Goal: Task Accomplishment & Management: Manage account settings

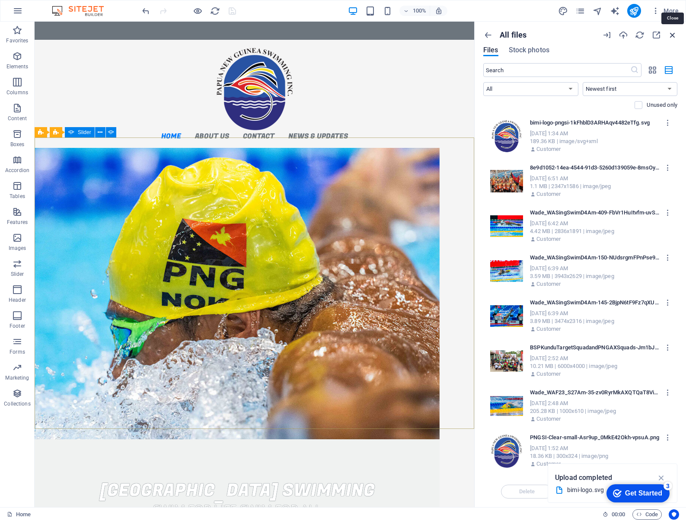
click at [674, 34] on icon "button" at bounding box center [673, 35] width 10 height 10
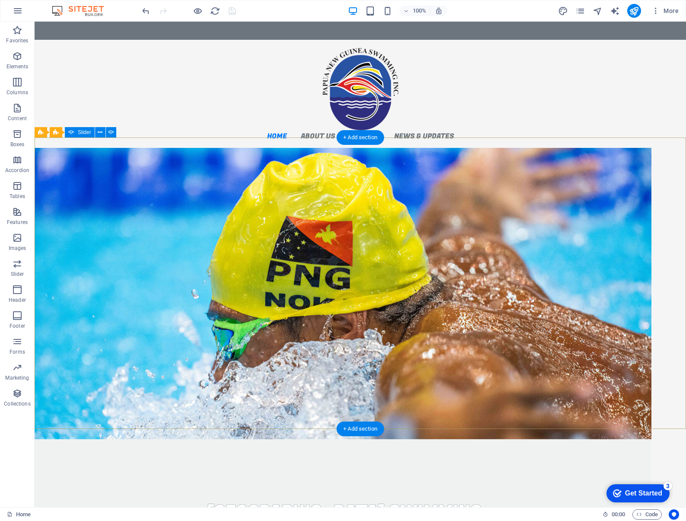
click at [142, 236] on figure "1/1" at bounding box center [343, 293] width 617 height 291
click at [665, 197] on div "[GEOGRAPHIC_DATA] Swimming Swim for life swim for all Learn more Join a Club" at bounding box center [360, 293] width 651 height 291
click at [643, 197] on figure "1/1" at bounding box center [343, 293] width 617 height 291
select select "vh"
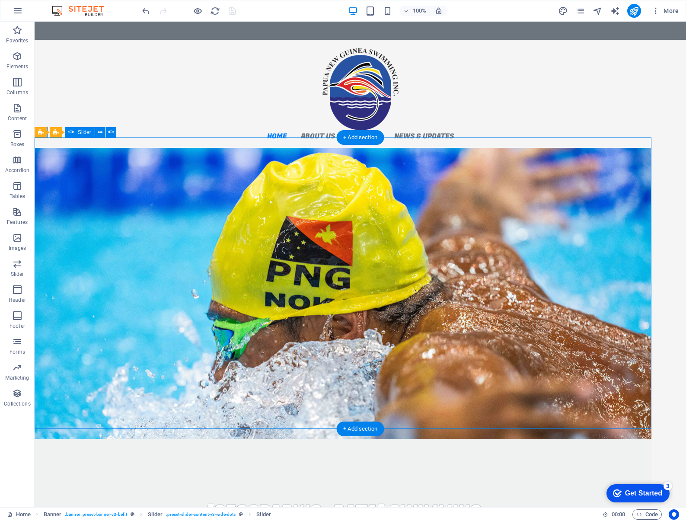
select select "%"
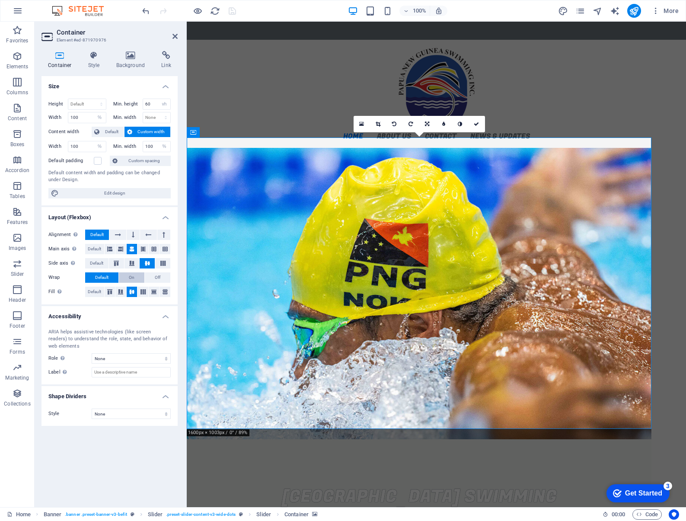
click at [135, 276] on button "On" at bounding box center [131, 277] width 25 height 10
click at [108, 275] on span "Default" at bounding box center [101, 277] width 13 height 10
click at [105, 193] on span "Edit design" at bounding box center [114, 193] width 107 height 10
select select "rem"
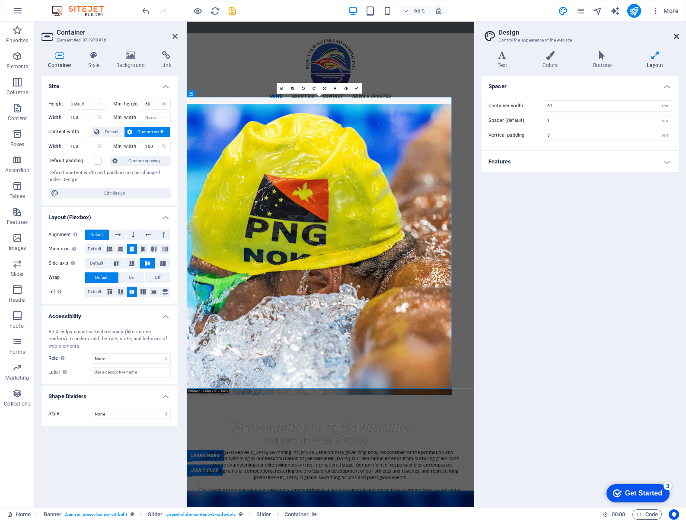
click at [676, 35] on icon at bounding box center [676, 36] width 5 height 7
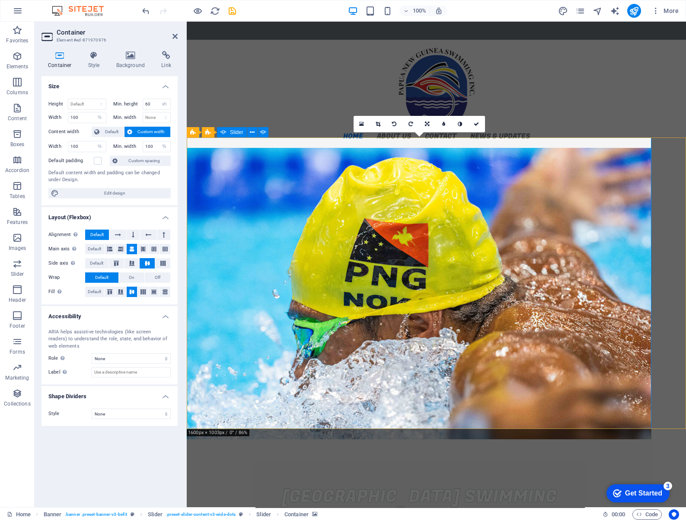
click at [664, 154] on div "[GEOGRAPHIC_DATA] Swimming Swim for life swim for all Learn more Join a Club" at bounding box center [436, 293] width 499 height 291
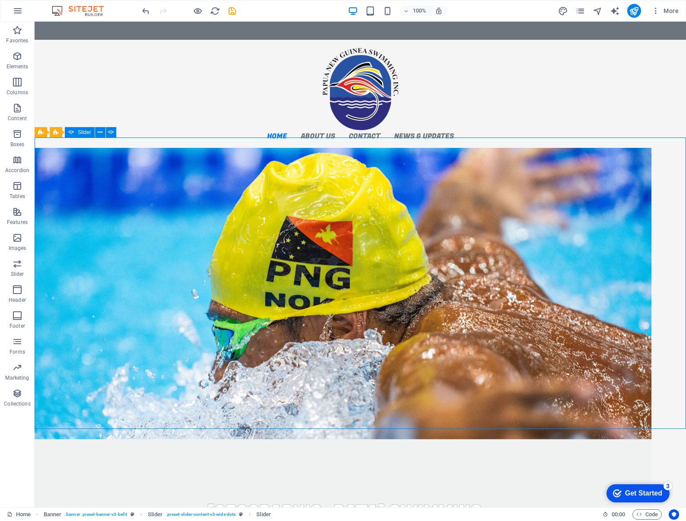
click at [664, 154] on div "[GEOGRAPHIC_DATA] Swimming Swim for life swim for all Learn more Join a Club" at bounding box center [360, 293] width 651 height 291
select select "ms"
select select "s"
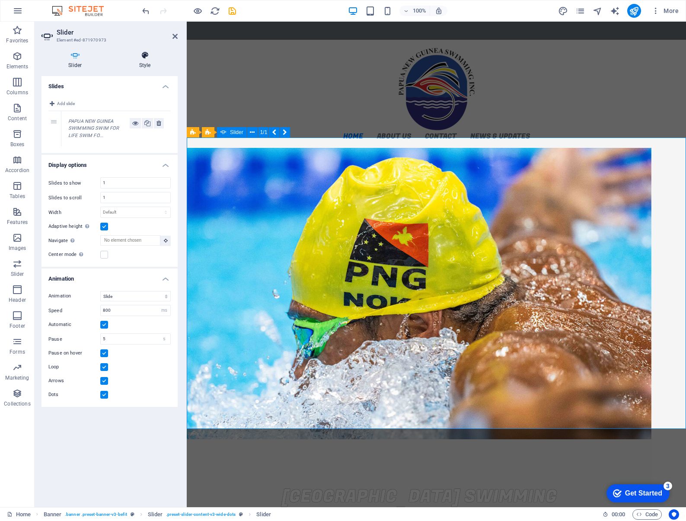
click at [144, 58] on icon at bounding box center [144, 55] width 65 height 9
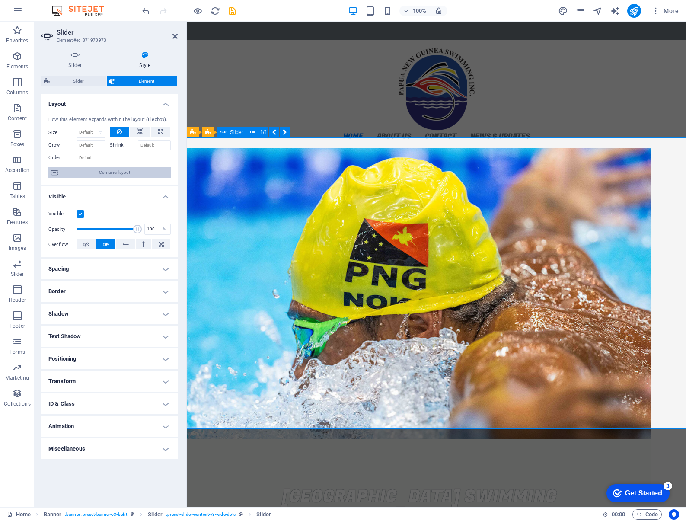
click at [100, 172] on span "Container layout" at bounding box center [115, 172] width 108 height 10
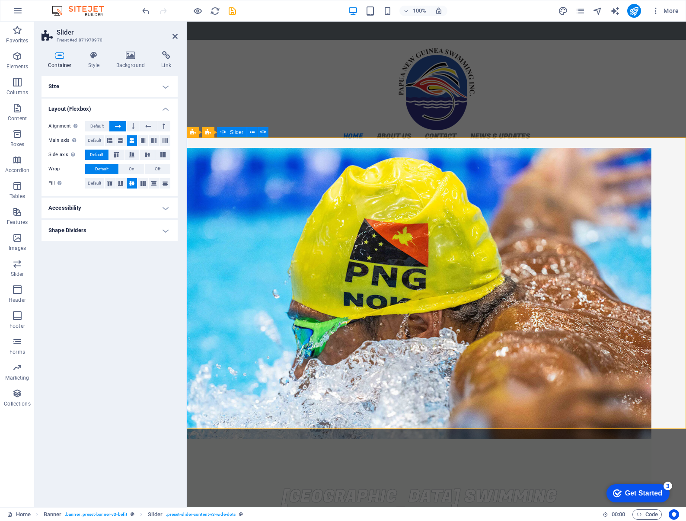
click at [113, 92] on h4 "Size" at bounding box center [109, 86] width 136 height 21
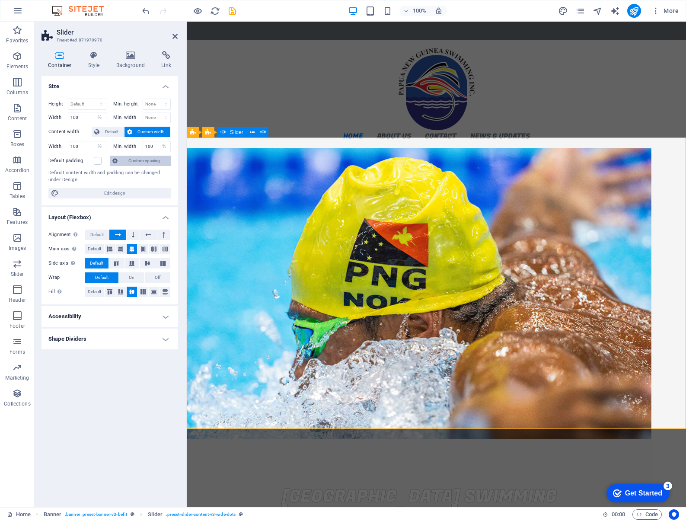
click at [131, 159] on span "Custom spacing" at bounding box center [144, 161] width 48 height 10
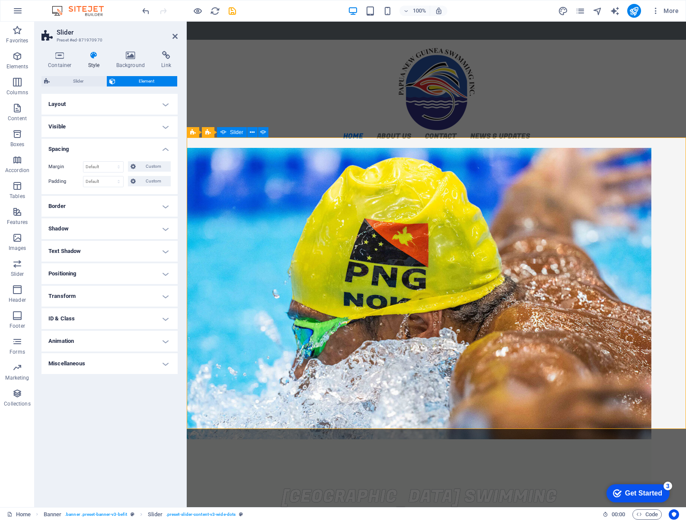
click at [106, 278] on h4 "Positioning" at bounding box center [109, 273] width 136 height 21
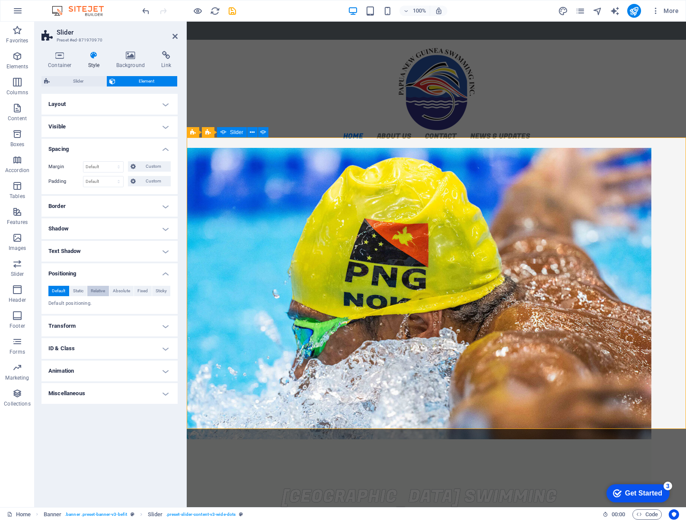
click at [92, 291] on span "Relative" at bounding box center [98, 291] width 14 height 10
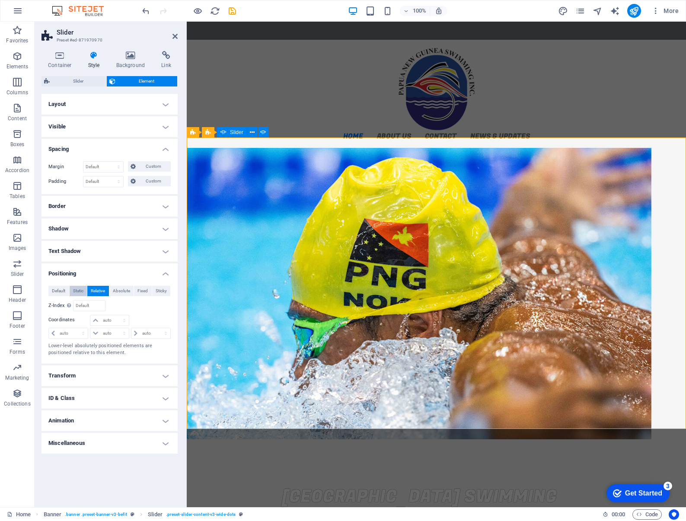
click at [85, 290] on button "Static" at bounding box center [79, 291] width 18 height 10
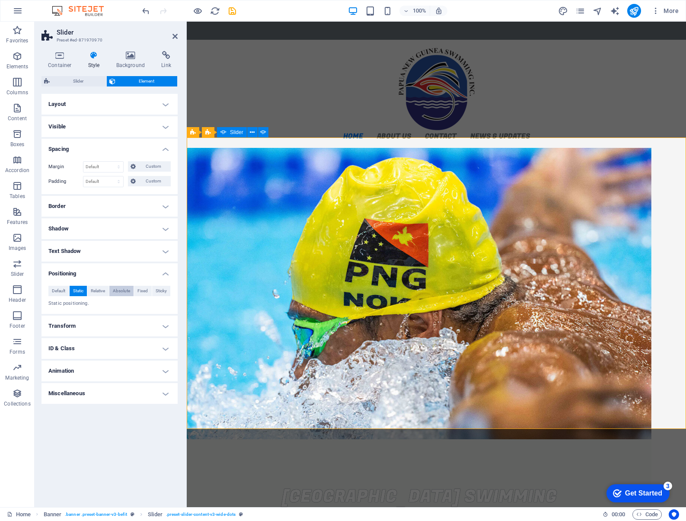
click at [116, 290] on span "Absolute" at bounding box center [121, 291] width 17 height 10
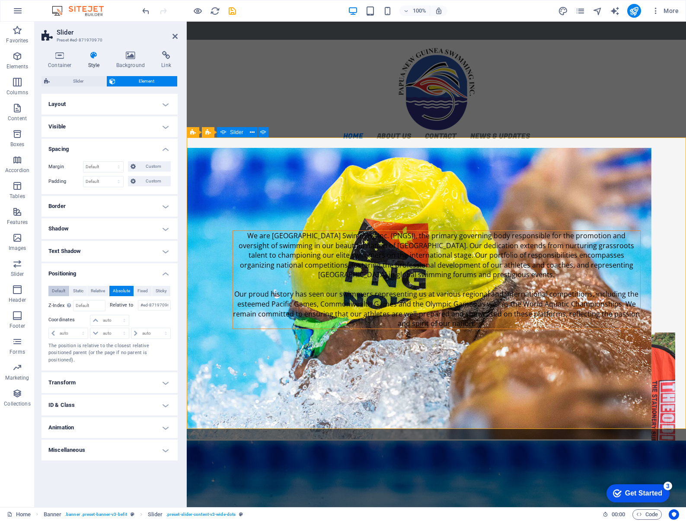
click at [58, 290] on span "Default" at bounding box center [58, 291] width 13 height 10
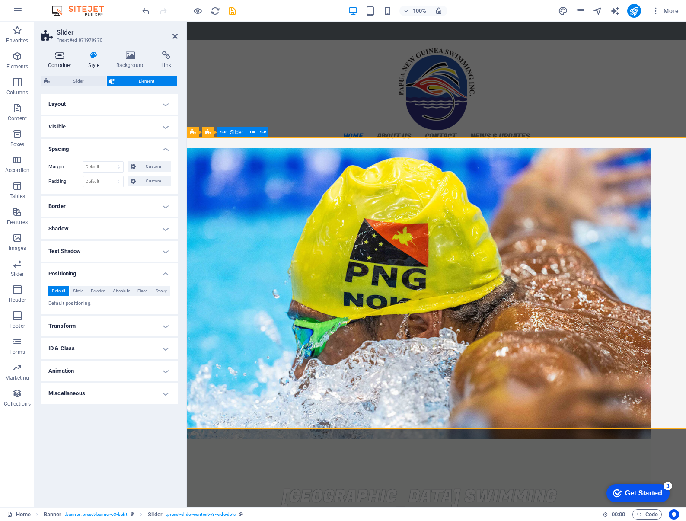
click at [51, 53] on icon at bounding box center [59, 55] width 37 height 9
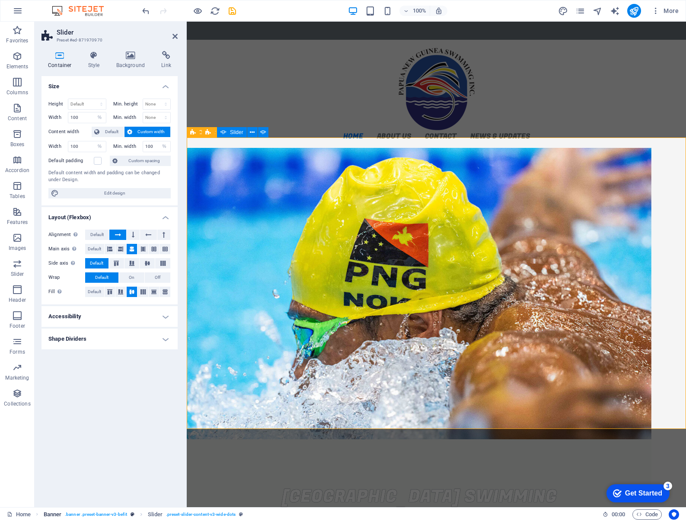
click at [110, 516] on span ". banner .preset-banner-v3-befit" at bounding box center [96, 514] width 62 height 10
select select "%"
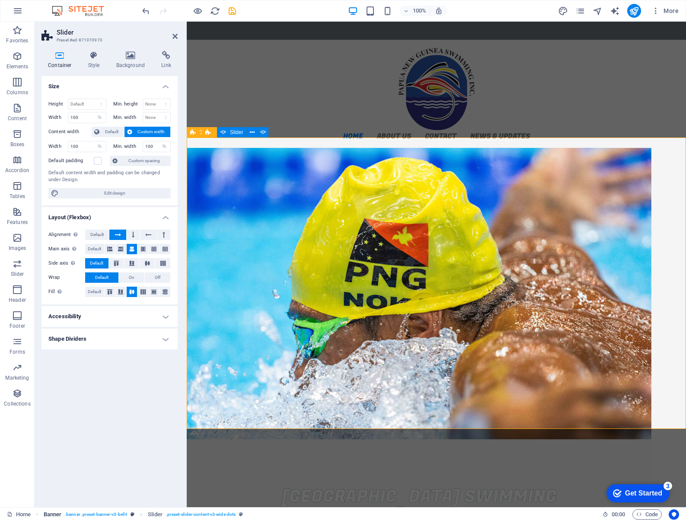
select select "banner"
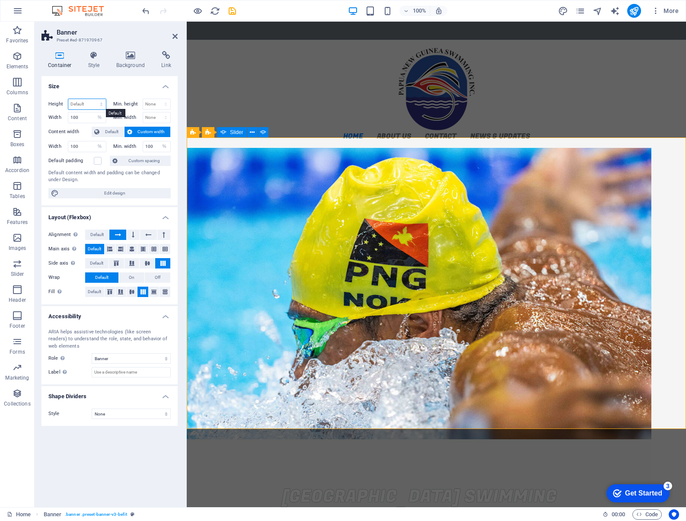
select select "px"
click at [85, 103] on input "674" at bounding box center [87, 104] width 38 height 10
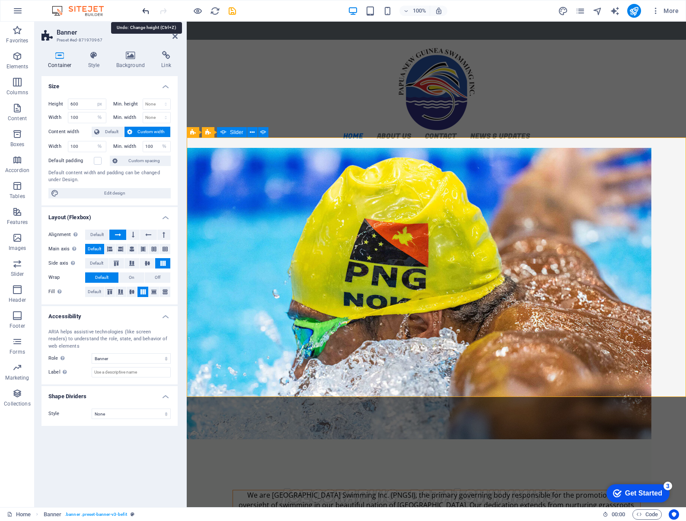
click at [146, 11] on icon "undo" at bounding box center [146, 11] width 10 height 10
type input "674"
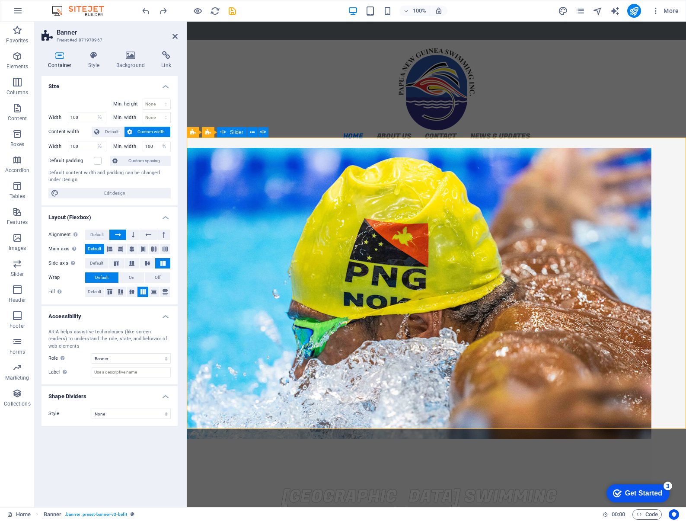
click at [89, 105] on div at bounding box center [78, 105] width 61 height 13
click at [88, 97] on div "Min. height None px rem % vh vw Width 100 Default px rem % em vh vw Min. width …" at bounding box center [109, 149] width 136 height 114
click at [79, 99] on div at bounding box center [78, 105] width 61 height 13
click at [85, 116] on input "100" at bounding box center [87, 117] width 38 height 10
select select "px"
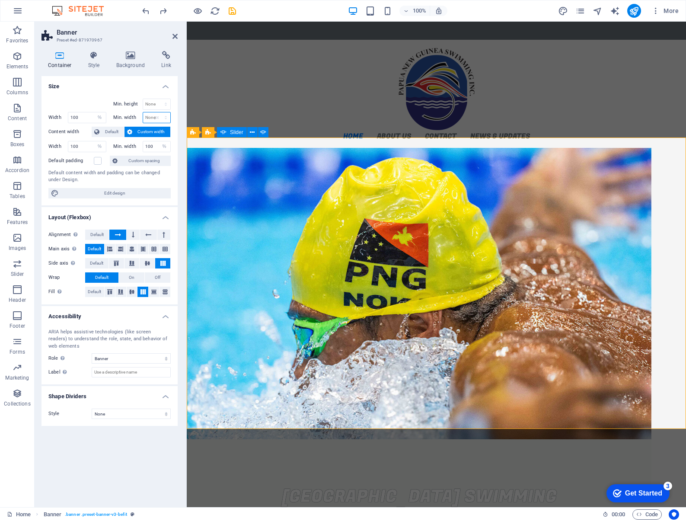
type input "0"
click at [151, 117] on input "0" at bounding box center [157, 117] width 28 height 10
type input "100"
click at [154, 147] on input "100" at bounding box center [157, 146] width 28 height 10
click at [93, 148] on input "100" at bounding box center [87, 146] width 38 height 10
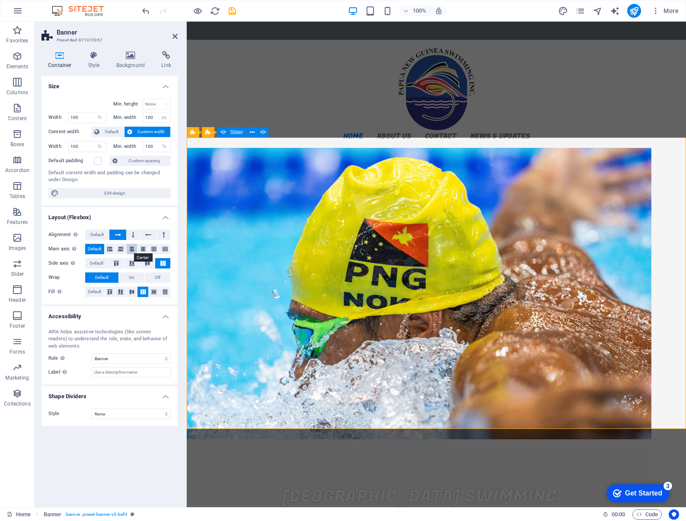
click at [132, 250] on icon at bounding box center [131, 249] width 5 height 10
click at [98, 249] on span "Default" at bounding box center [94, 249] width 13 height 10
click at [97, 262] on span "Default" at bounding box center [96, 263] width 13 height 10
click at [147, 261] on icon at bounding box center [147, 263] width 10 height 5
click at [288, 486] on div "[GEOGRAPHIC_DATA] Swimming" at bounding box center [419, 497] width 465 height 22
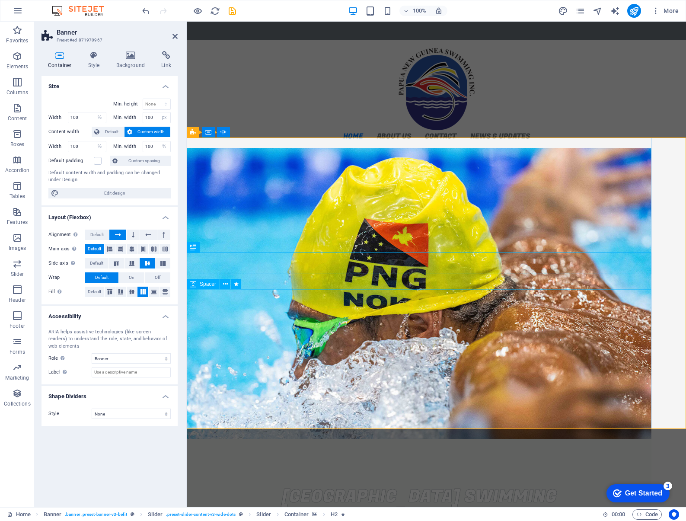
click at [266, 520] on div "1/1" at bounding box center [419, 525] width 465 height 7
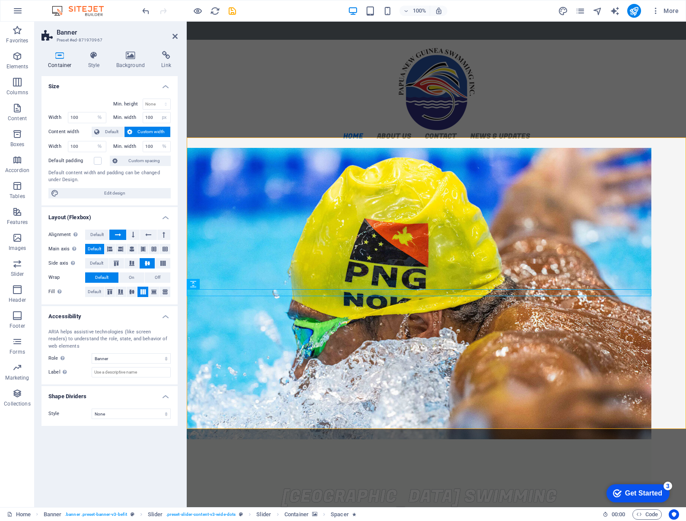
click at [237, 344] on figure "1/1" at bounding box center [419, 293] width 465 height 291
select select "vh"
select select "%"
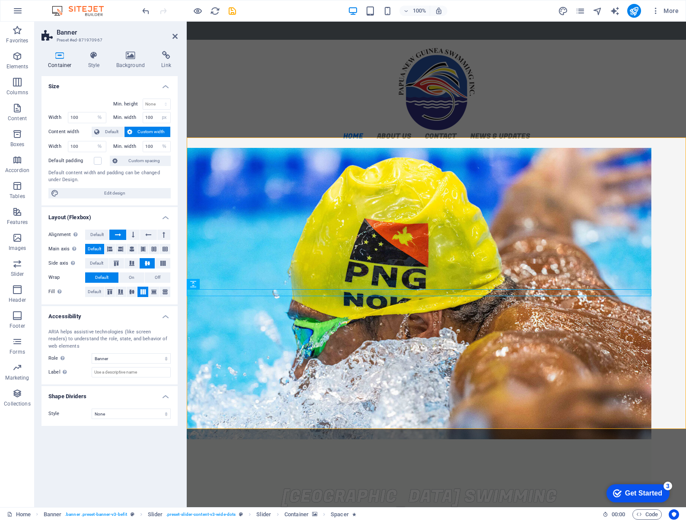
select select "%"
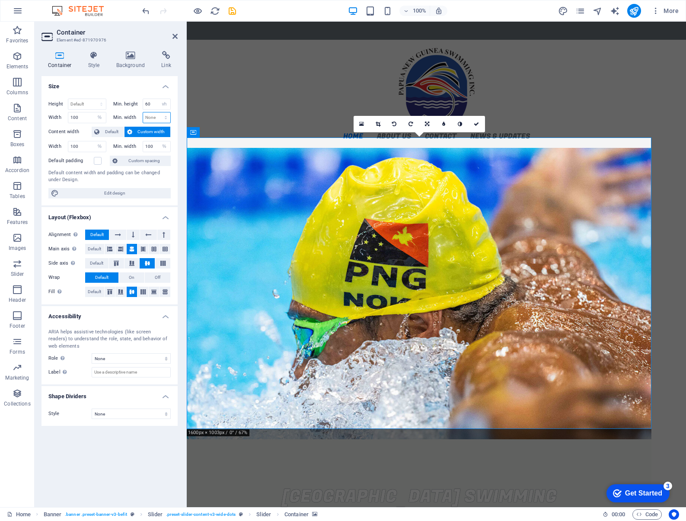
select select "%"
type input "100"
click at [152, 118] on input "100" at bounding box center [157, 117] width 28 height 10
click at [151, 146] on input "100" at bounding box center [157, 146] width 28 height 10
click at [99, 161] on label at bounding box center [98, 161] width 8 height 8
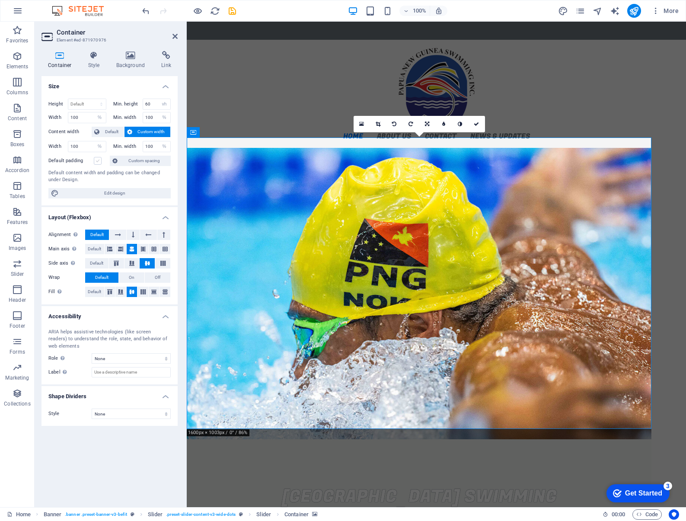
click at [0, 0] on input "Default padding" at bounding box center [0, 0] width 0 height 0
click at [99, 161] on label at bounding box center [98, 161] width 8 height 8
click at [0, 0] on input "Default padding" at bounding box center [0, 0] width 0 height 0
click at [121, 251] on icon at bounding box center [120, 249] width 5 height 10
click at [132, 249] on icon at bounding box center [131, 249] width 5 height 10
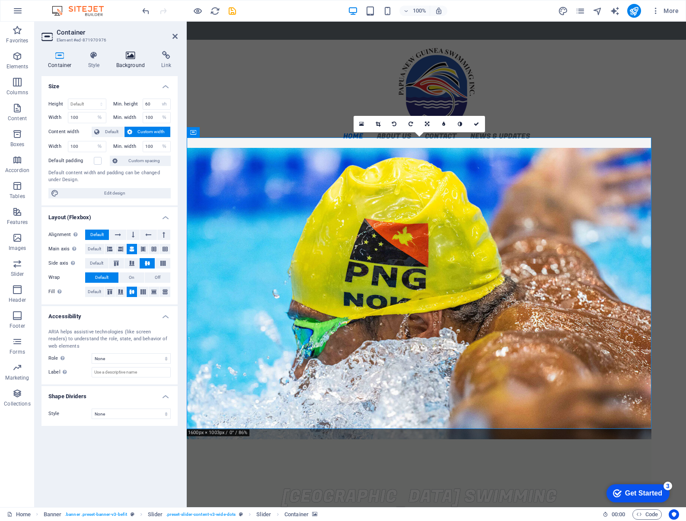
click at [123, 51] on icon at bounding box center [131, 55] width 42 height 9
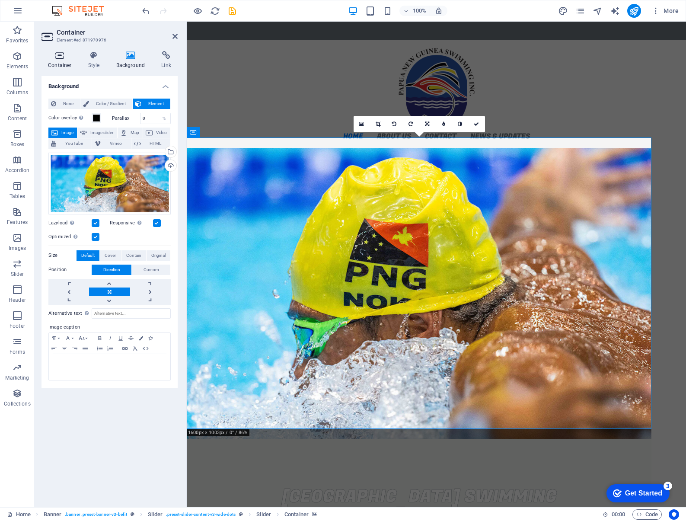
click at [61, 60] on h4 "Container" at bounding box center [61, 60] width 40 height 18
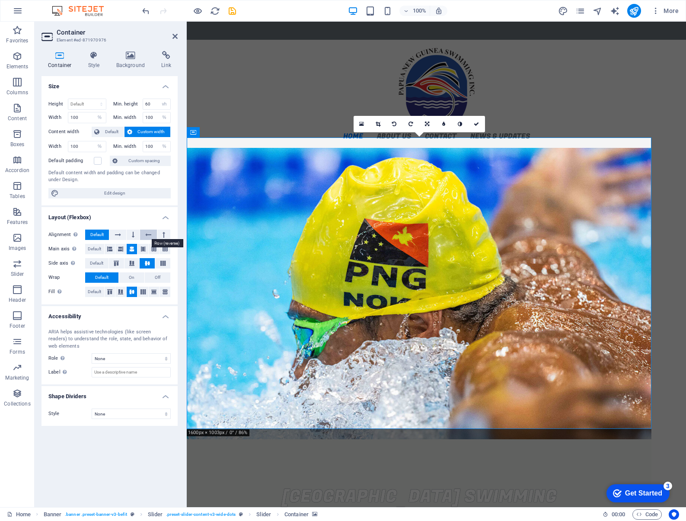
click at [146, 232] on icon at bounding box center [148, 234] width 6 height 10
click at [111, 232] on button at bounding box center [117, 234] width 16 height 10
click at [105, 232] on button "Default" at bounding box center [97, 234] width 24 height 10
click at [567, 124] on div "Home About us PNGSI Executive Strategic Plan Resources Our Clubs Contact News &…" at bounding box center [436, 94] width 499 height 108
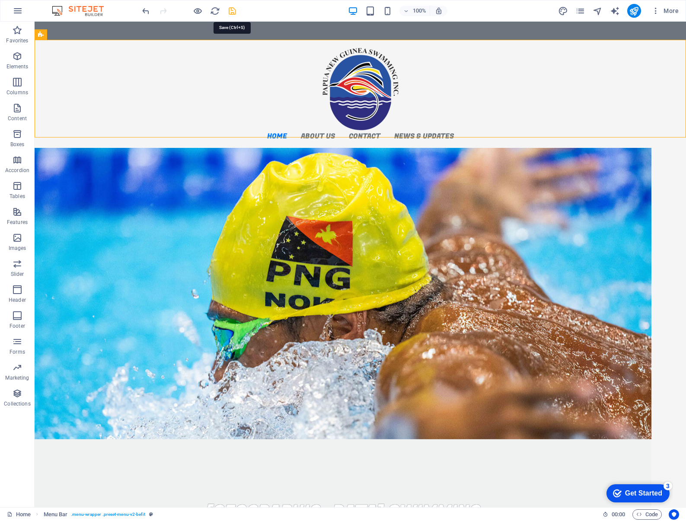
click at [231, 14] on icon "save" at bounding box center [232, 11] width 10 height 10
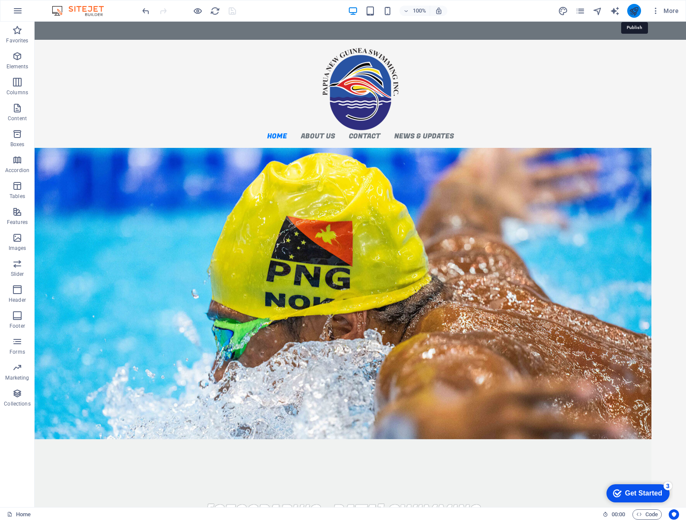
click at [634, 9] on icon "publish" at bounding box center [634, 11] width 10 height 10
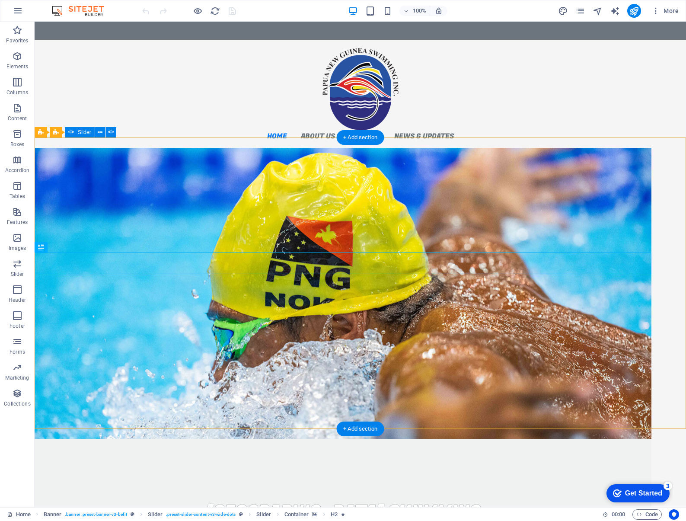
click at [669, 182] on div "[GEOGRAPHIC_DATA] Swimming Swim for life swim for all Learn more Join a Club" at bounding box center [360, 293] width 651 height 291
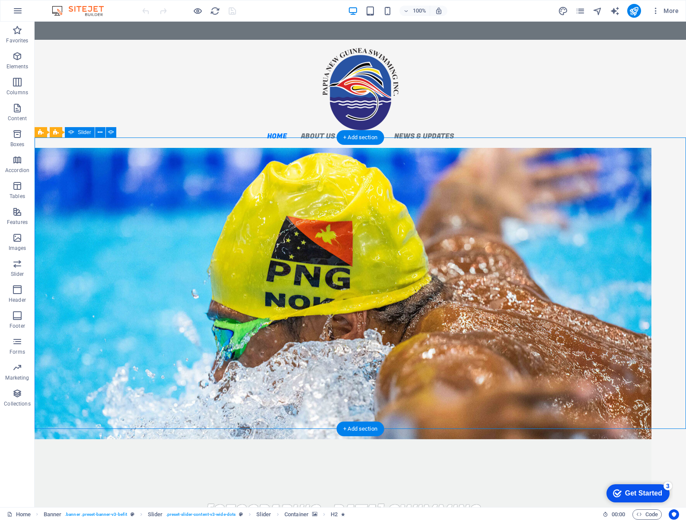
click at [669, 182] on div "[GEOGRAPHIC_DATA] Swimming Swim for life swim for all Learn more Join a Club" at bounding box center [360, 293] width 651 height 291
select select "ms"
select select "s"
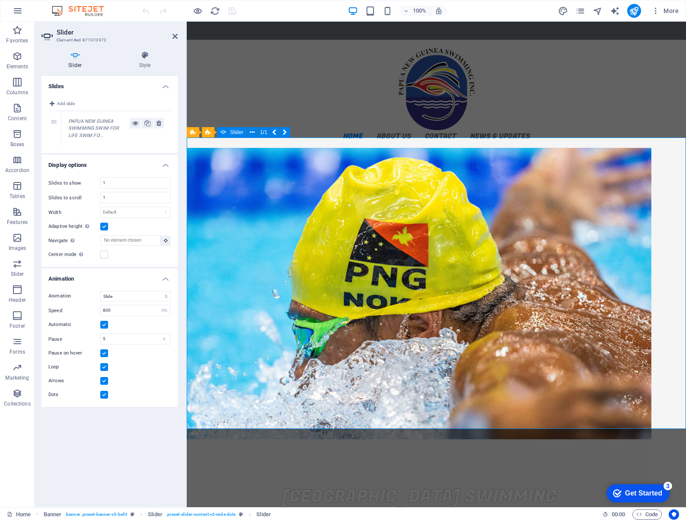
click at [71, 55] on icon at bounding box center [74, 55] width 67 height 9
click at [89, 512] on span ". banner .preset-banner-v3-befit" at bounding box center [96, 514] width 62 height 10
select select "px"
select select "%"
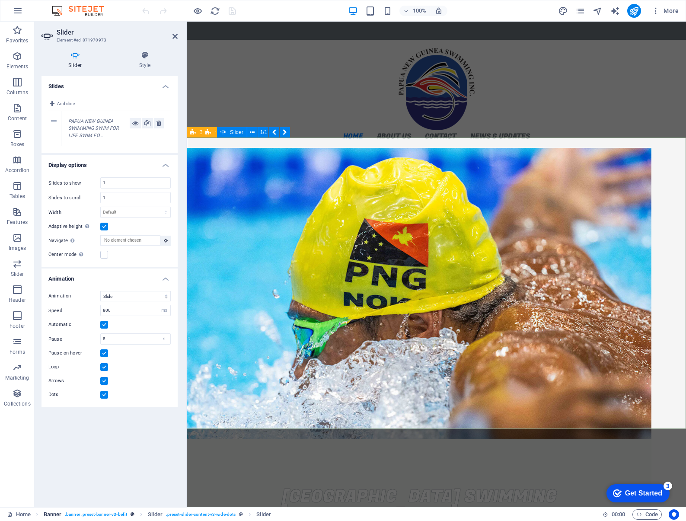
select select "px"
select select "%"
select select "banner"
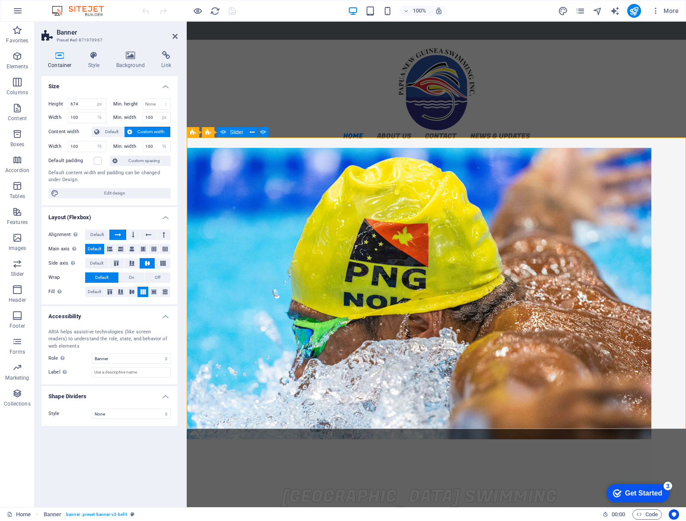
click at [251, 176] on figure "1/1" at bounding box center [419, 293] width 465 height 291
select select "vh"
select select "%"
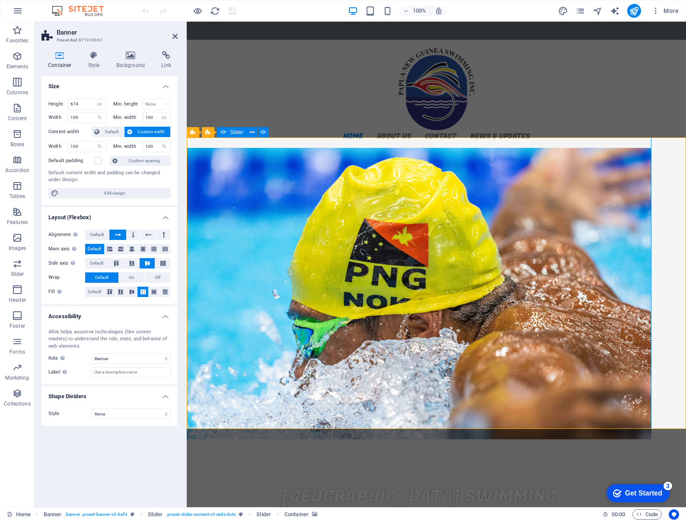
select select "%"
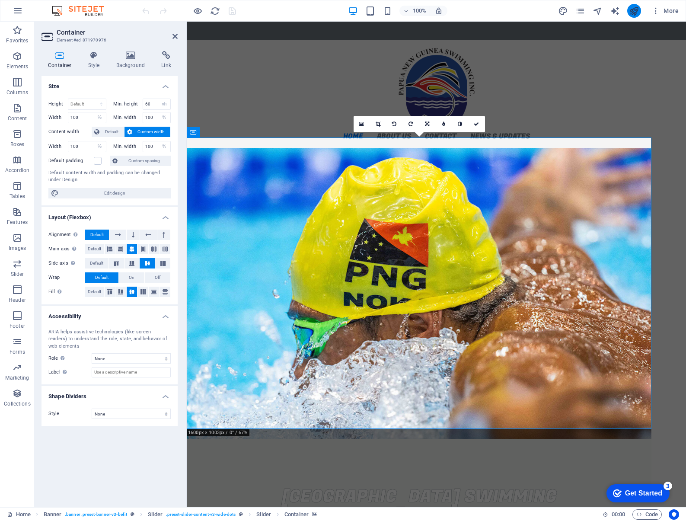
click at [635, 13] on icon "publish" at bounding box center [634, 11] width 10 height 10
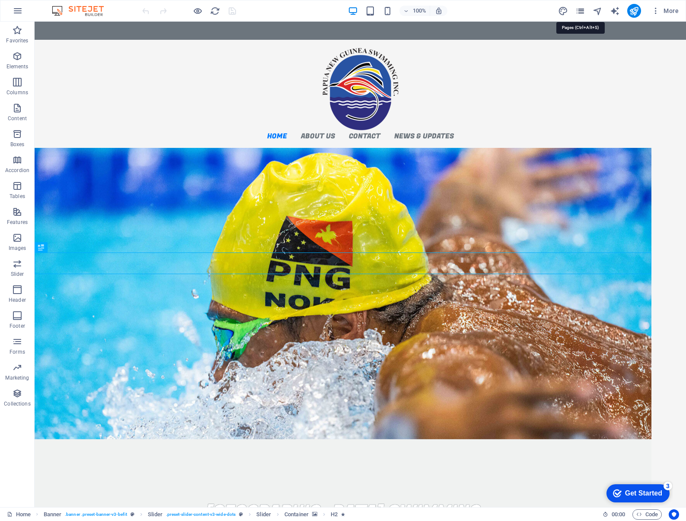
click at [580, 12] on icon "pages" at bounding box center [580, 11] width 10 height 10
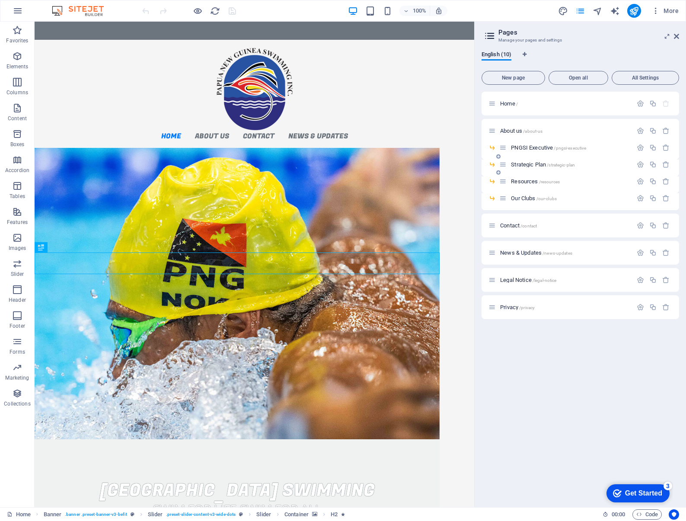
click at [524, 163] on span "Strategic Plan /strategic-plan" at bounding box center [543, 164] width 64 height 6
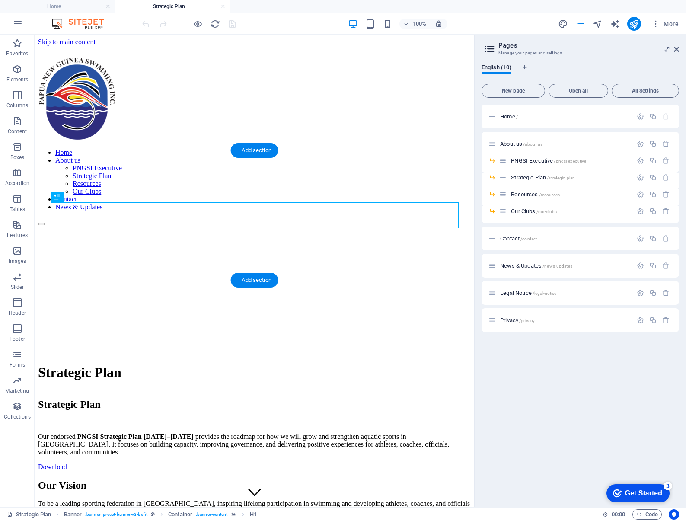
click at [446, 226] on figure at bounding box center [254, 226] width 433 height 0
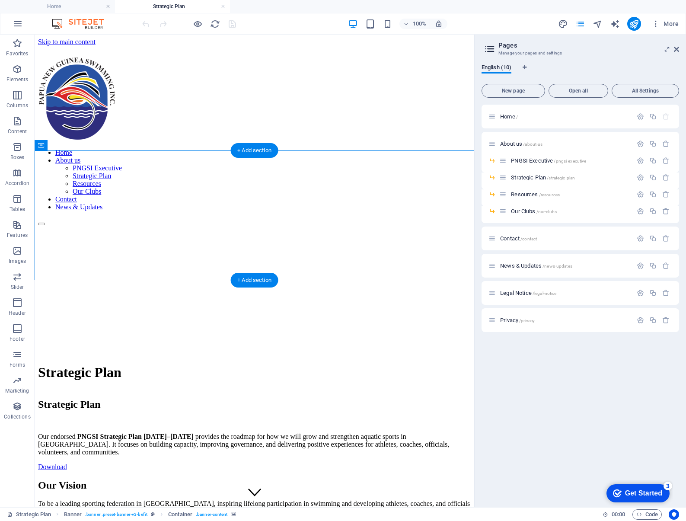
click at [446, 226] on figure at bounding box center [254, 226] width 433 height 0
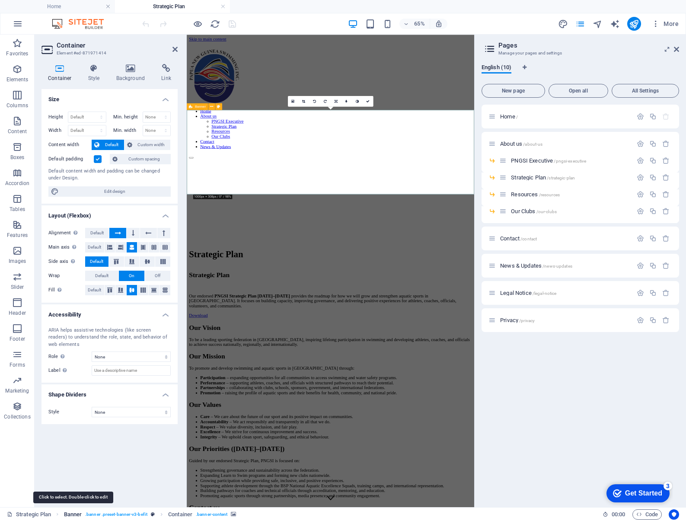
click at [77, 513] on span "Banner" at bounding box center [73, 514] width 18 height 10
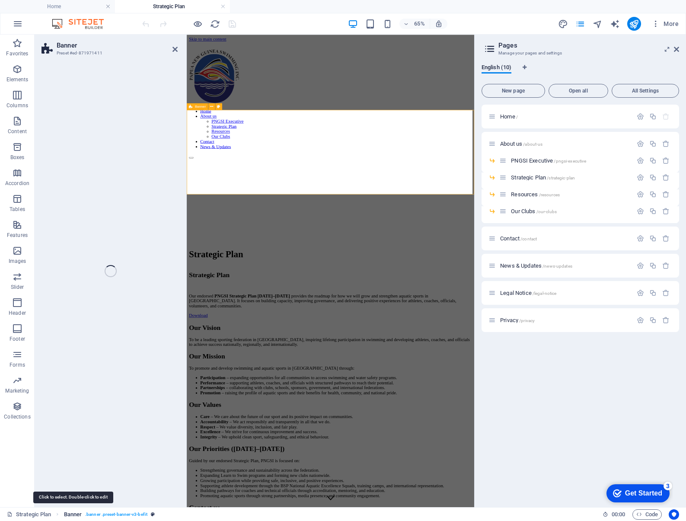
select select "px"
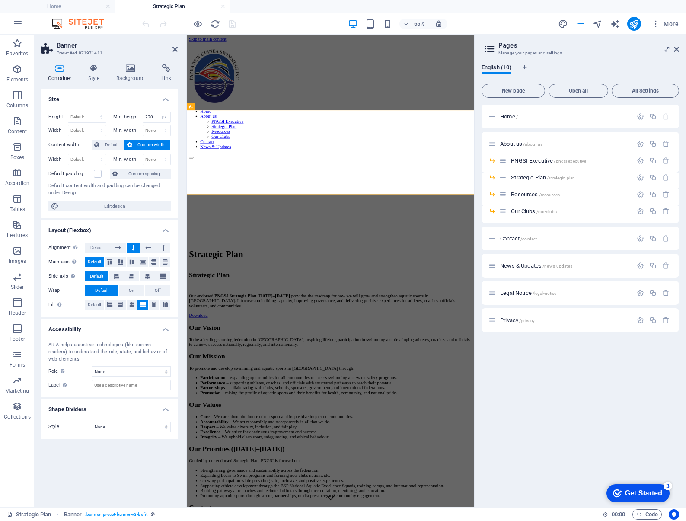
click at [150, 143] on span "Custom width" at bounding box center [151, 145] width 33 height 10
drag, startPoint x: 152, startPoint y: 117, endPoint x: 148, endPoint y: 117, distance: 4.3
click at [148, 117] on input "220" at bounding box center [157, 117] width 28 height 10
type input "240"
click at [126, 105] on div "Height Default px rem % vh vw Min. height 240 None px rem % vh vw Width Default…" at bounding box center [109, 162] width 136 height 114
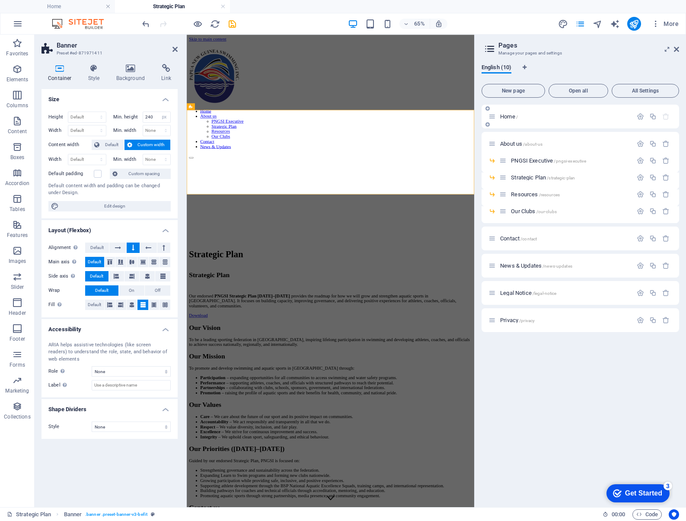
click at [509, 117] on span "Home /" at bounding box center [509, 116] width 18 height 6
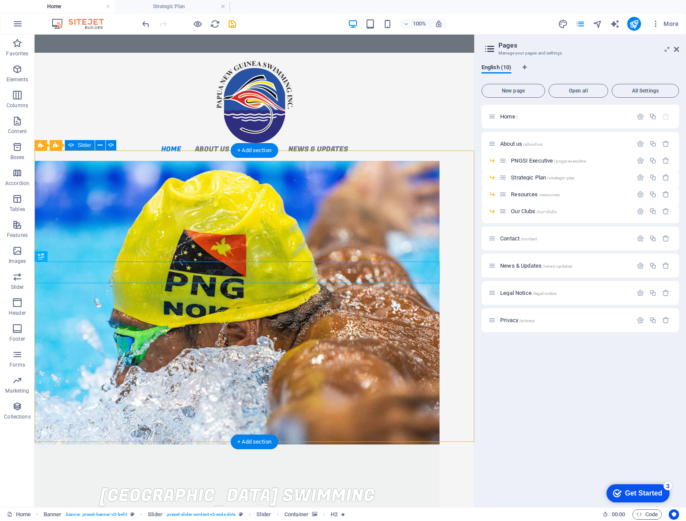
click at [465, 202] on div "[GEOGRAPHIC_DATA] Swimming Swim for life swim for all Learn more Join a Club" at bounding box center [254, 306] width 439 height 291
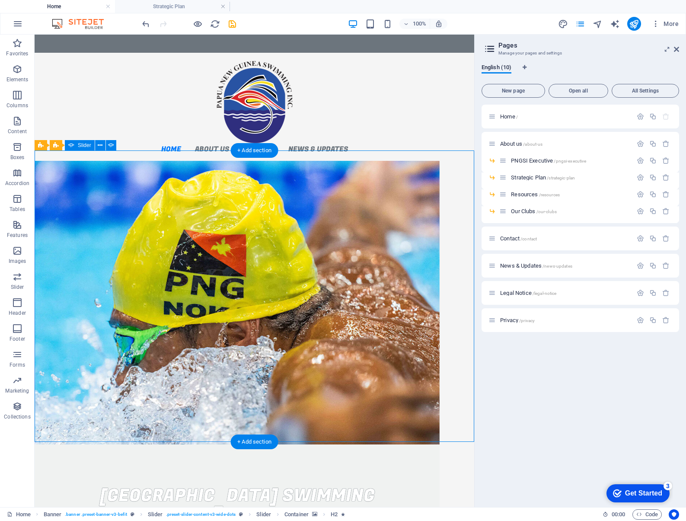
click at [465, 202] on div "[GEOGRAPHIC_DATA] Swimming Swim for life swim for all Learn more Join a Club" at bounding box center [254, 306] width 439 height 291
select select "ms"
select select "s"
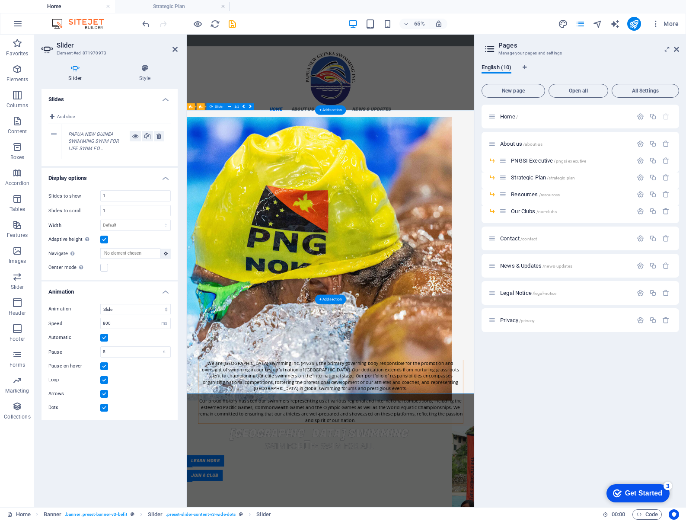
click at [568, 294] on figure "1/1" at bounding box center [391, 379] width 408 height 436
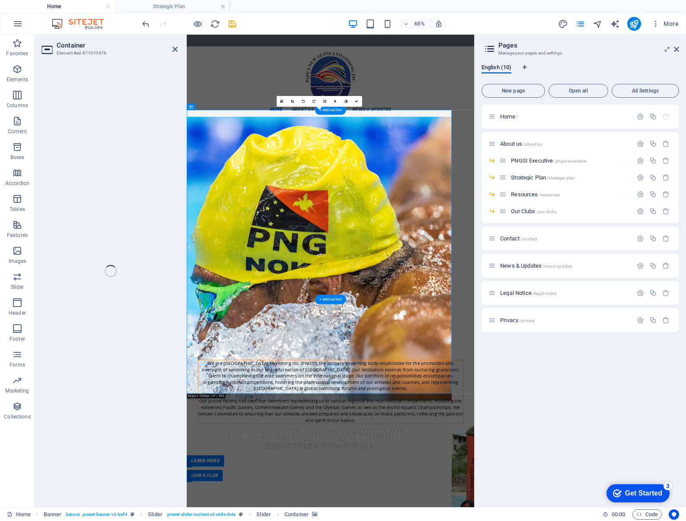
select select "vh"
select select "%"
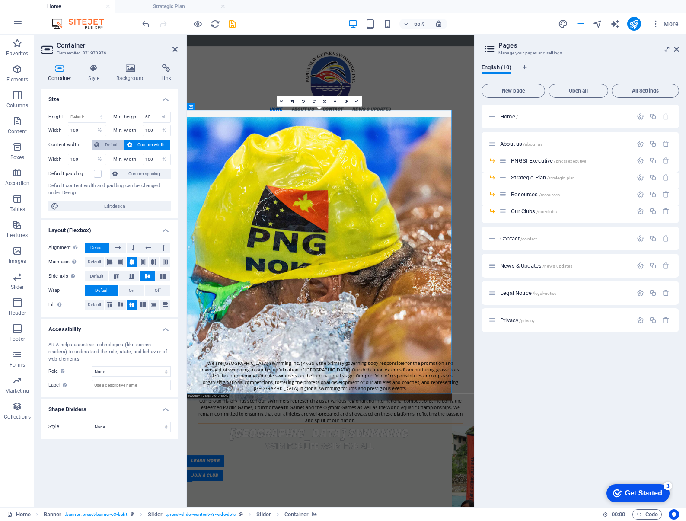
click at [106, 144] on span "Default" at bounding box center [111, 145] width 19 height 10
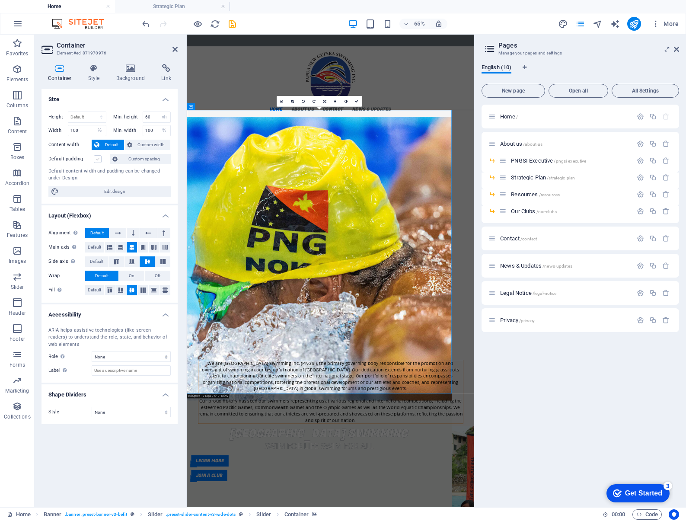
click at [98, 158] on label at bounding box center [98, 159] width 8 height 8
click at [0, 0] on input "Default padding" at bounding box center [0, 0] width 0 height 0
click at [142, 159] on span "Custom spacing" at bounding box center [144, 159] width 48 height 10
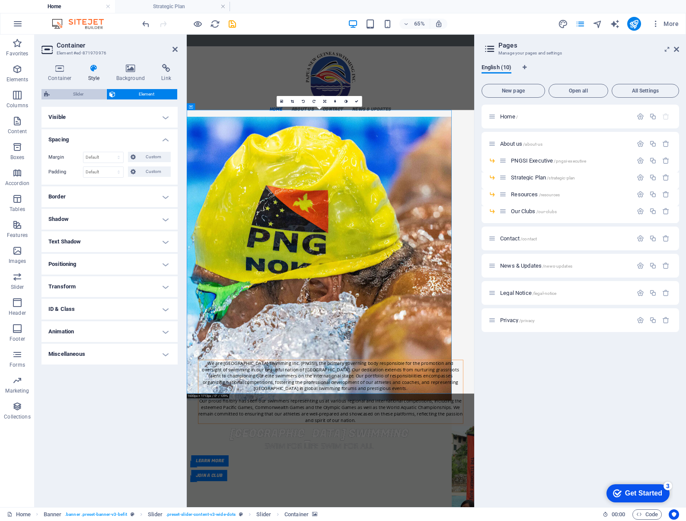
click at [78, 92] on span "Slider" at bounding box center [77, 94] width 51 height 10
select select "rem"
select select "px"
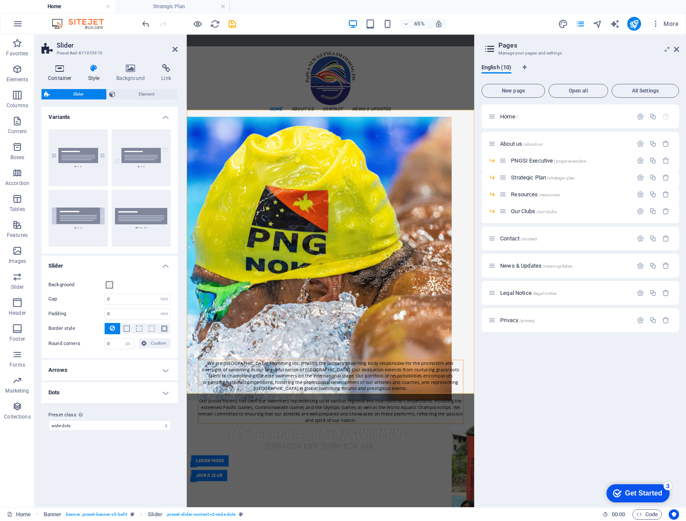
click at [62, 70] on icon at bounding box center [59, 68] width 37 height 9
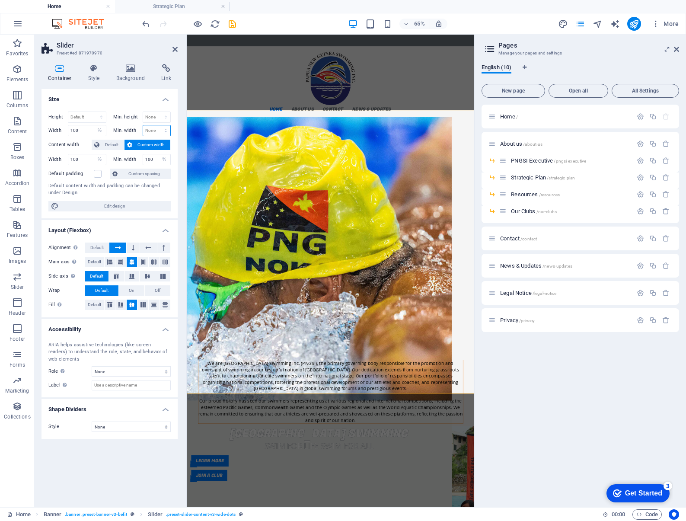
select select "%"
type input "100"
drag, startPoint x: 148, startPoint y: 130, endPoint x: 164, endPoint y: 129, distance: 15.6
click at [148, 130] on input "100" at bounding box center [157, 130] width 28 height 10
click at [156, 129] on input "100" at bounding box center [157, 130] width 28 height 10
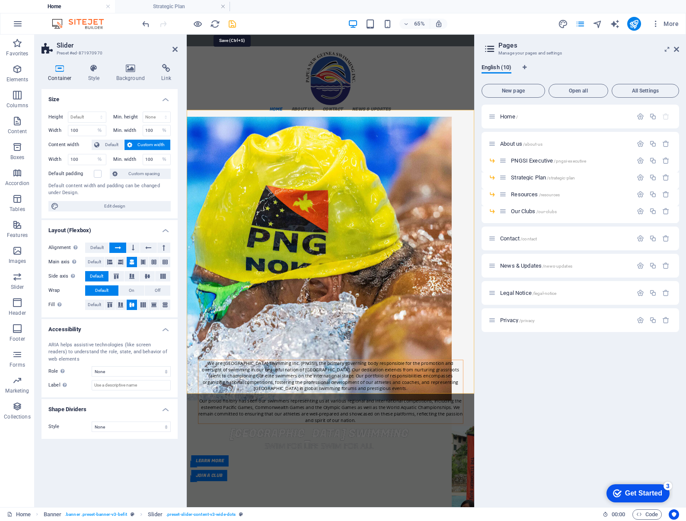
click at [235, 24] on icon "save" at bounding box center [232, 24] width 10 height 10
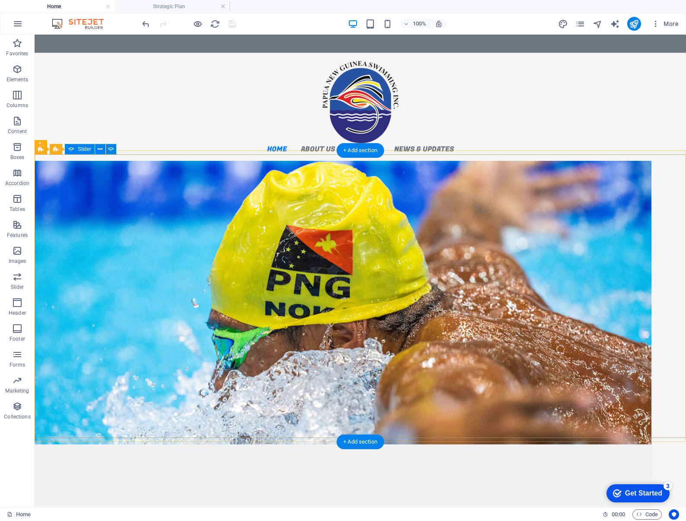
click at [640, 193] on figure "1/1" at bounding box center [343, 302] width 617 height 283
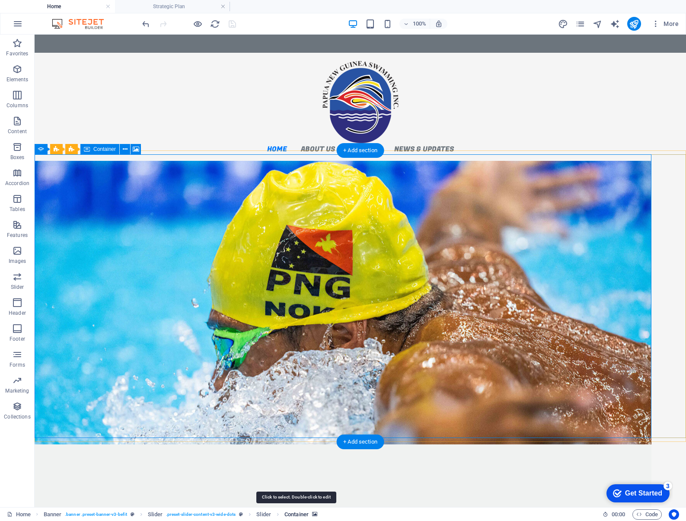
click at [301, 512] on span "Container" at bounding box center [296, 514] width 24 height 10
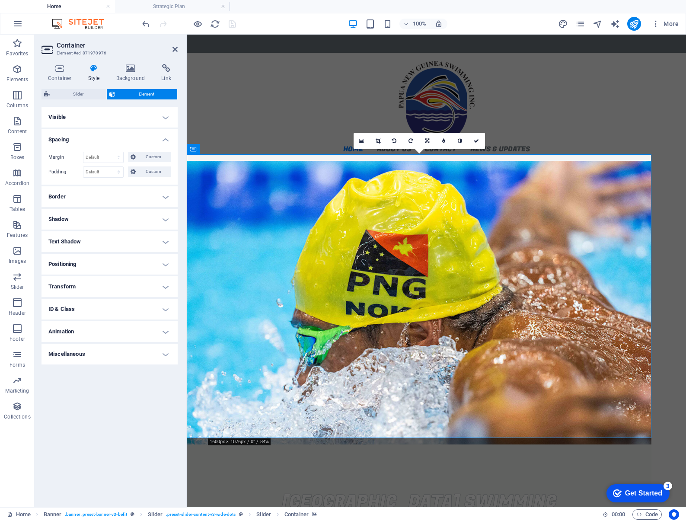
click at [84, 264] on h4 "Positioning" at bounding box center [109, 264] width 136 height 21
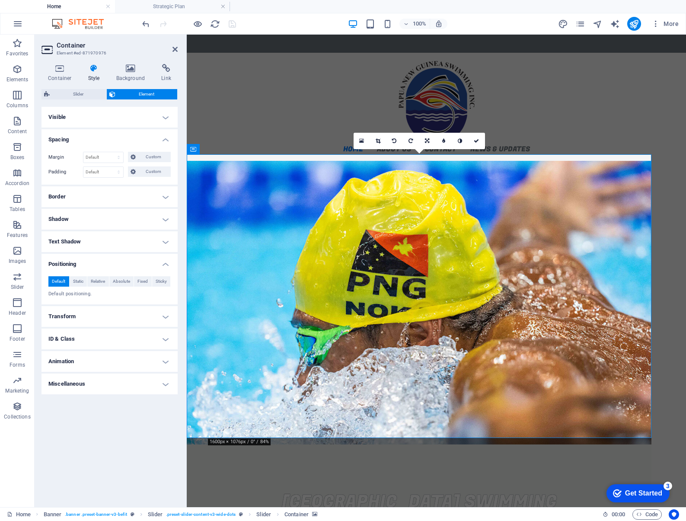
click at [85, 116] on h4 "Visible" at bounding box center [109, 117] width 136 height 21
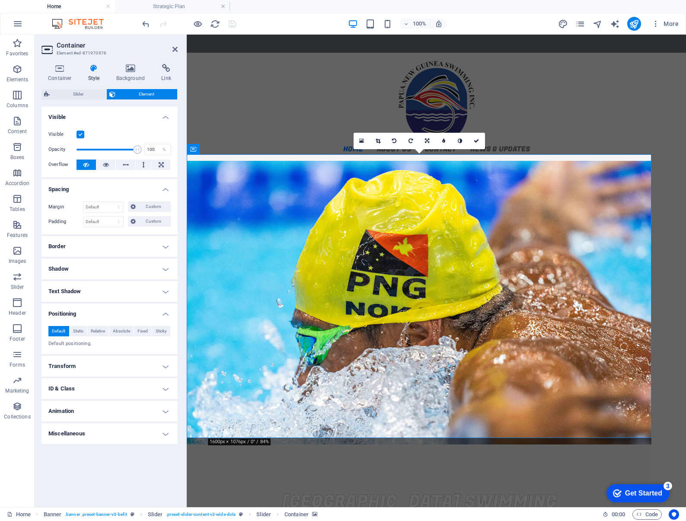
click at [77, 248] on h4 "Border" at bounding box center [109, 246] width 136 height 21
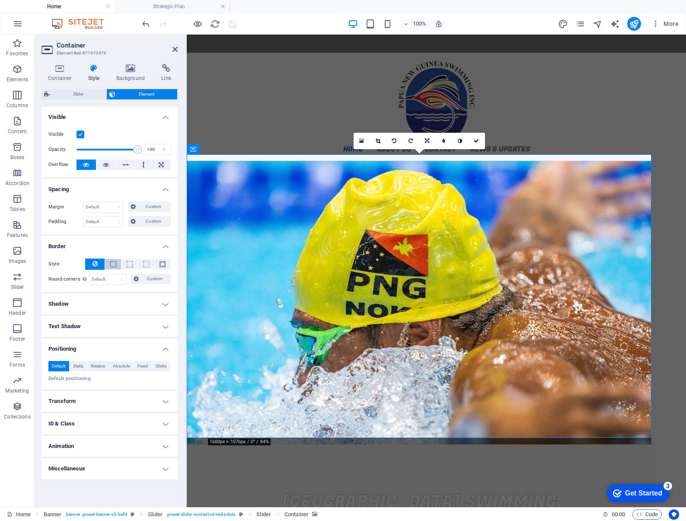
click at [113, 265] on span at bounding box center [113, 264] width 6 height 6
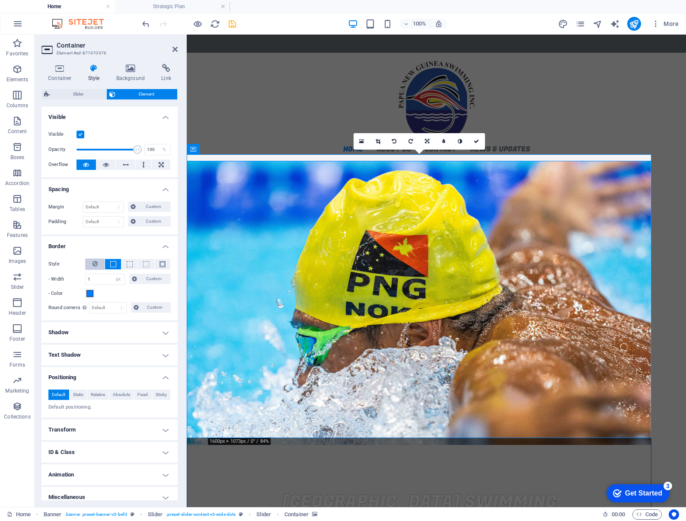
click at [97, 263] on button at bounding box center [94, 263] width 19 height 11
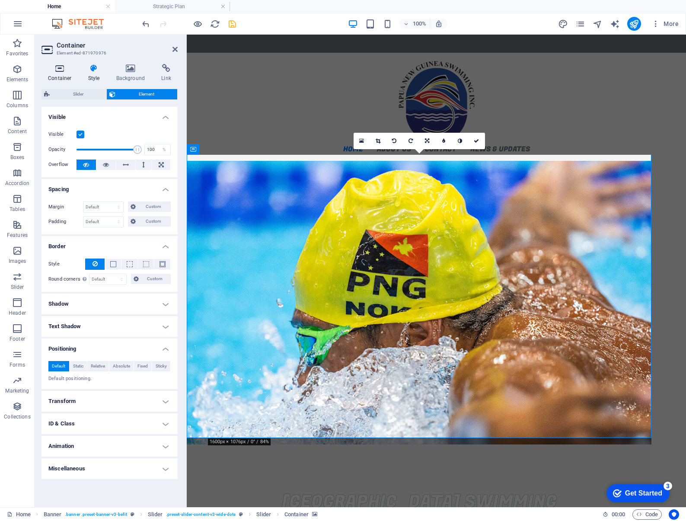
click at [60, 67] on icon at bounding box center [59, 68] width 37 height 9
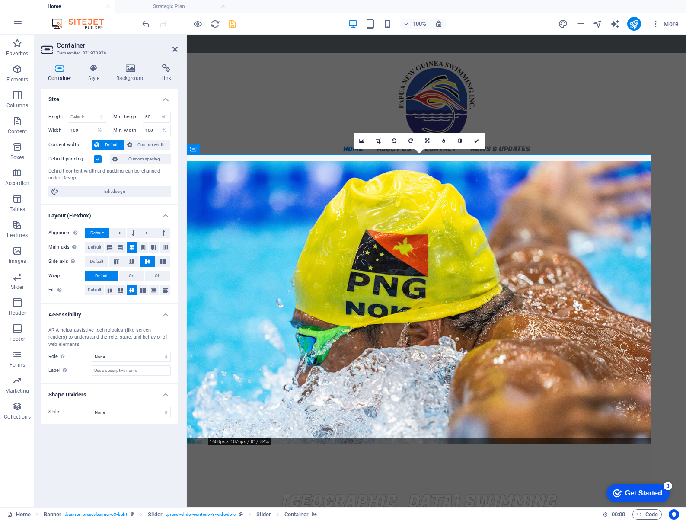
click at [99, 159] on label at bounding box center [98, 159] width 8 height 8
click at [0, 0] on input "Default padding" at bounding box center [0, 0] width 0 height 0
click at [98, 156] on label at bounding box center [98, 159] width 8 height 8
click at [0, 0] on input "Default padding" at bounding box center [0, 0] width 0 height 0
click at [98, 156] on label at bounding box center [98, 159] width 8 height 8
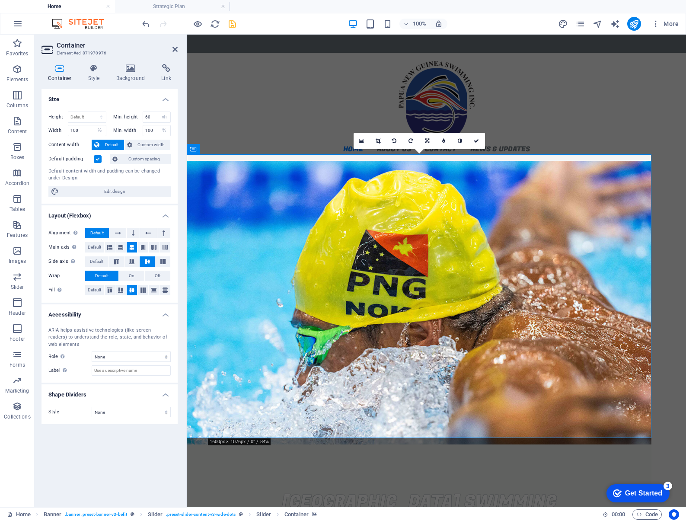
click at [0, 0] on input "Default padding" at bounding box center [0, 0] width 0 height 0
click at [151, 232] on icon at bounding box center [148, 233] width 6 height 10
click at [160, 231] on button at bounding box center [163, 233] width 13 height 10
click at [150, 231] on icon at bounding box center [148, 233] width 6 height 10
click at [162, 231] on button at bounding box center [163, 233] width 13 height 10
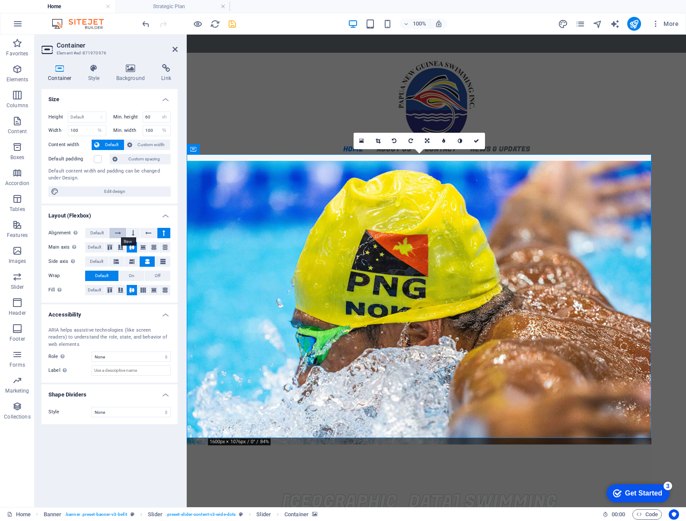
click at [122, 231] on button at bounding box center [117, 233] width 16 height 10
click at [106, 190] on span "Edit design" at bounding box center [114, 191] width 107 height 10
select select "px"
select select "300"
select select "px"
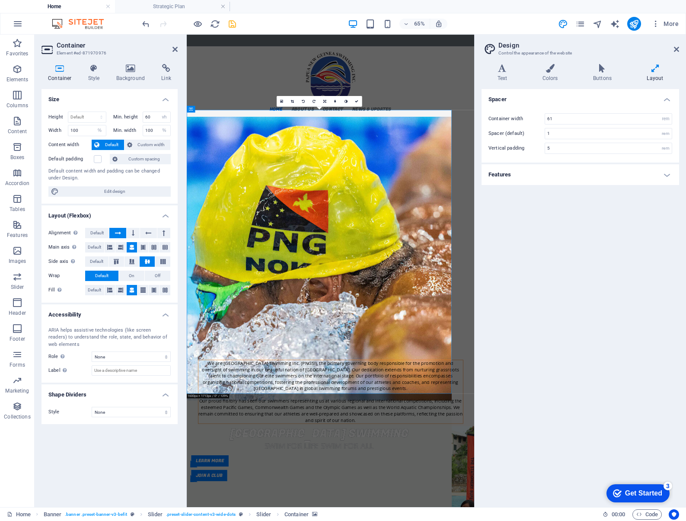
click at [562, 175] on h4 "Features" at bounding box center [579, 174] width 197 height 21
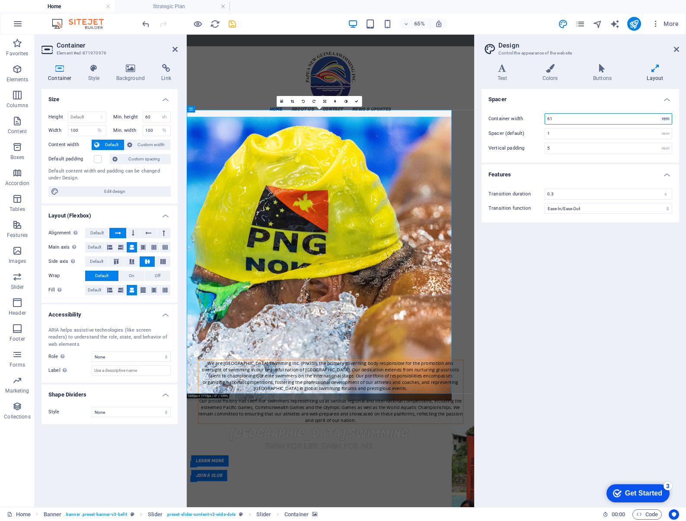
select select "px"
click at [580, 118] on input "976" at bounding box center [608, 119] width 127 height 10
type input "9"
type input "100"
click at [589, 317] on div "Spacer Container width 100 rem px Spacer (default) 1 rem Vertical padding 5 rem…" at bounding box center [579, 294] width 197 height 411
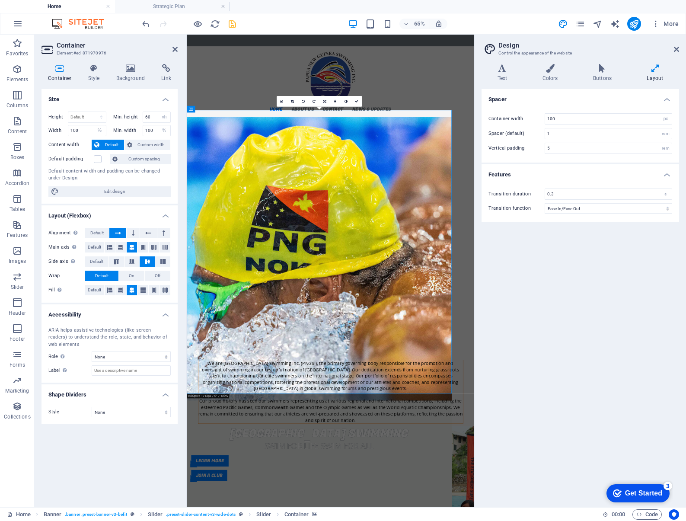
click at [679, 49] on aside "Design Control the appearance of the website Variants Text Colors Buttons Layou…" at bounding box center [580, 271] width 212 height 472
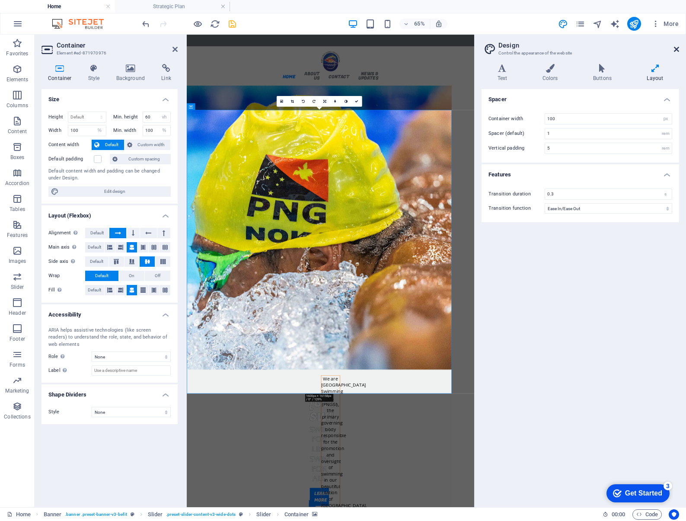
click at [677, 49] on icon at bounding box center [676, 49] width 5 height 7
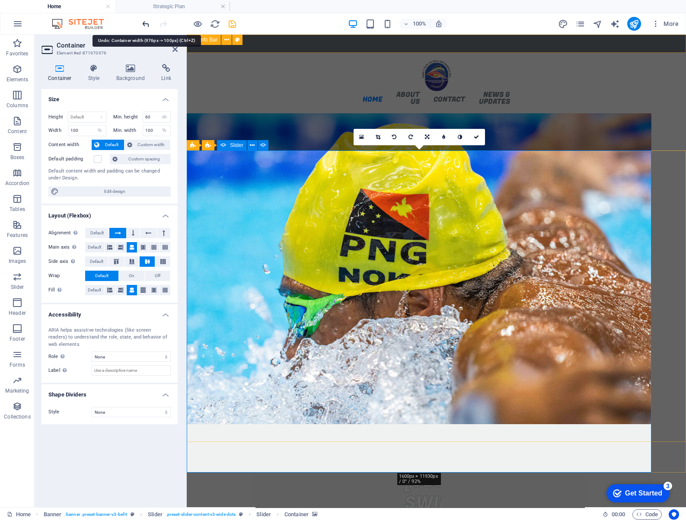
click at [145, 23] on icon "undo" at bounding box center [146, 24] width 10 height 10
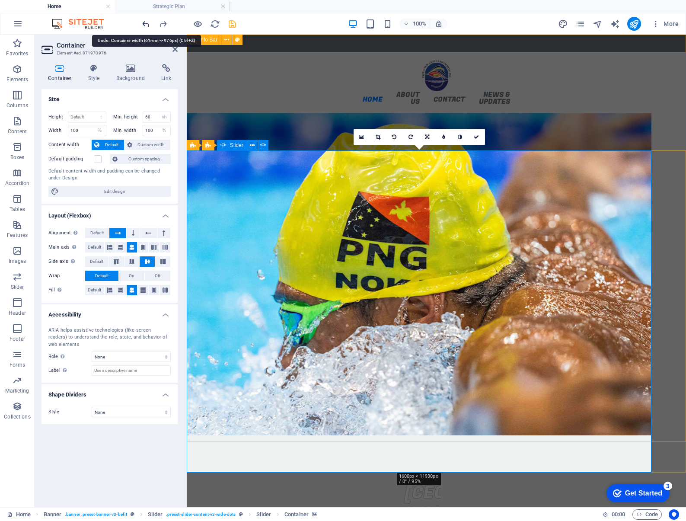
click at [145, 23] on icon "undo" at bounding box center [146, 24] width 10 height 10
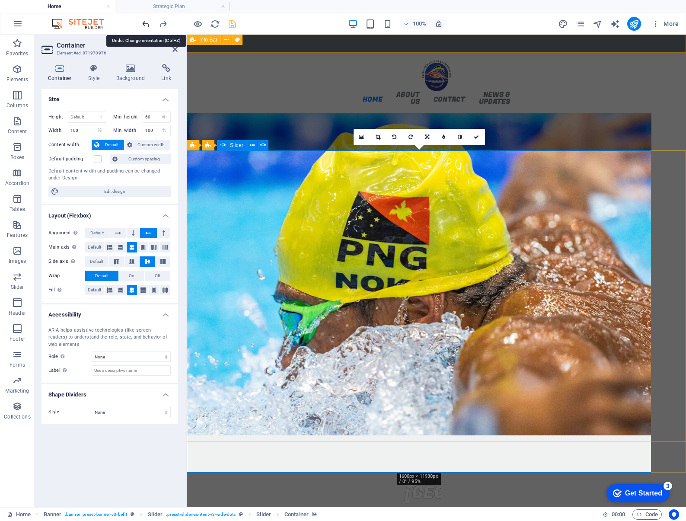
click at [145, 23] on icon "undo" at bounding box center [146, 24] width 10 height 10
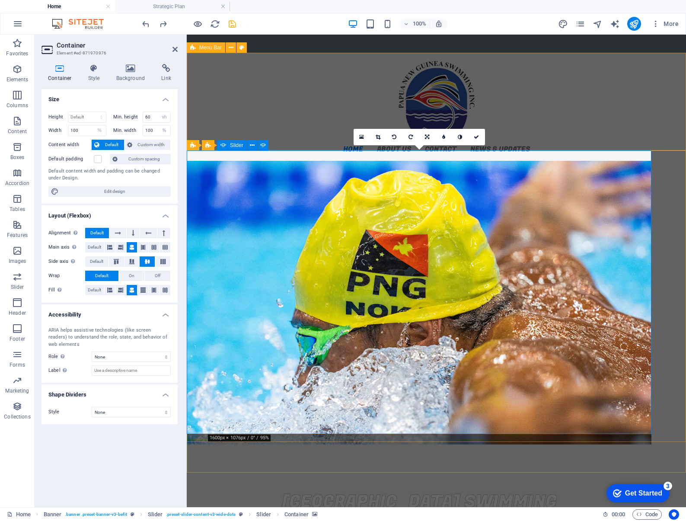
click at [365, 102] on div "Home About us PNGSI Executive Strategic Plan Resources Our Clubs Contact News &…" at bounding box center [436, 107] width 499 height 108
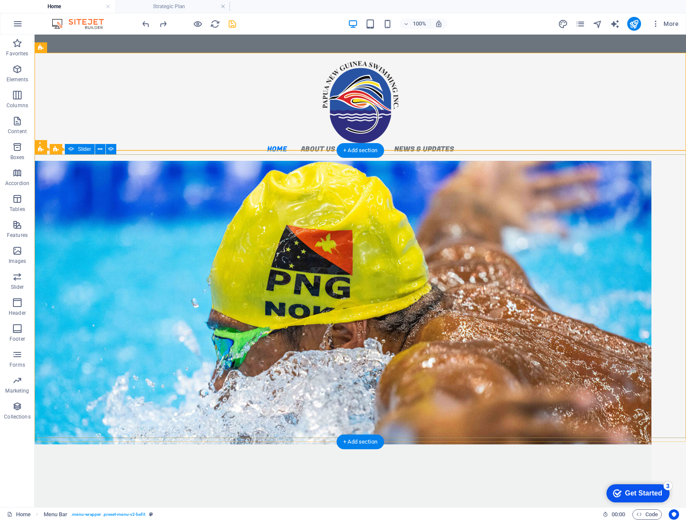
click at [648, 167] on figure "1/1" at bounding box center [343, 302] width 617 height 283
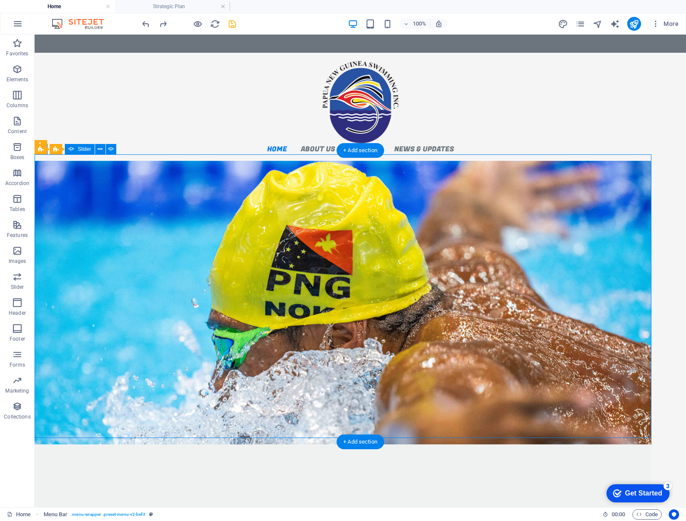
drag, startPoint x: 648, startPoint y: 167, endPoint x: 495, endPoint y: 167, distance: 152.5
click at [648, 167] on figure "1/1" at bounding box center [343, 302] width 617 height 283
select select "vh"
select select "%"
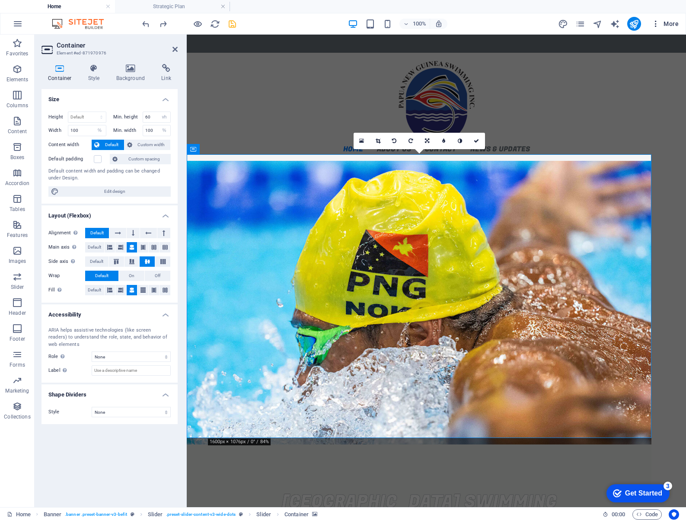
click at [666, 24] on span "More" at bounding box center [664, 23] width 27 height 9
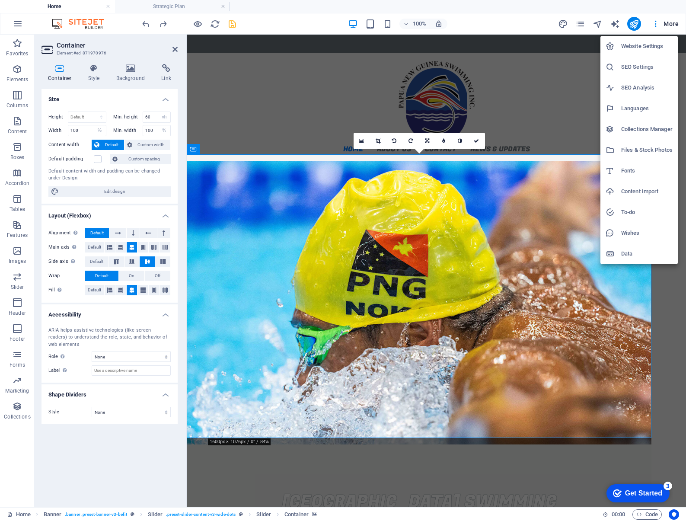
click at [642, 150] on h6 "Files & Stock Photos" at bounding box center [646, 150] width 51 height 10
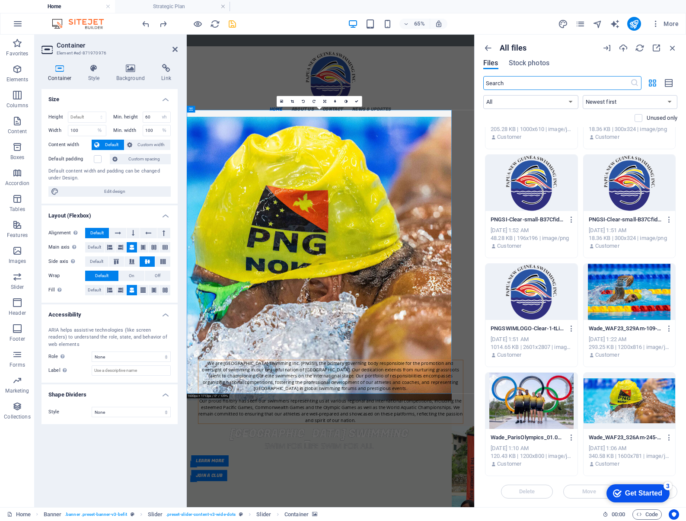
scroll to position [408, 0]
click at [673, 49] on icon "button" at bounding box center [673, 48] width 10 height 10
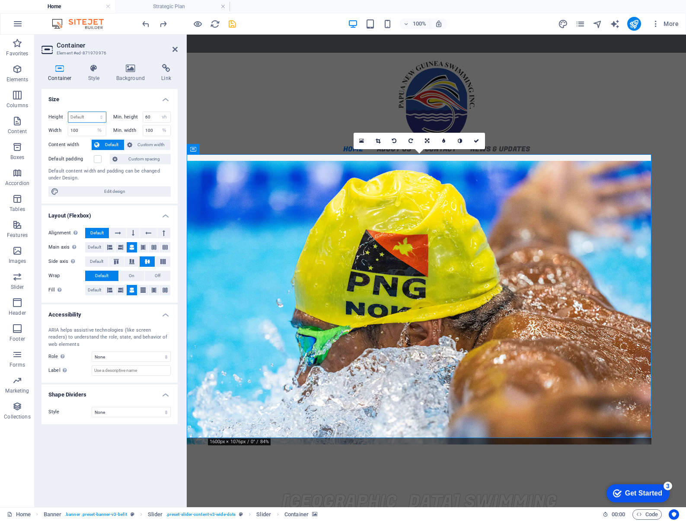
select select "px"
click at [82, 117] on input "656" at bounding box center [87, 117] width 38 height 10
type input "6"
click at [149, 115] on input "60" at bounding box center [157, 117] width 28 height 10
drag, startPoint x: 81, startPoint y: 116, endPoint x: 70, endPoint y: 115, distance: 11.2
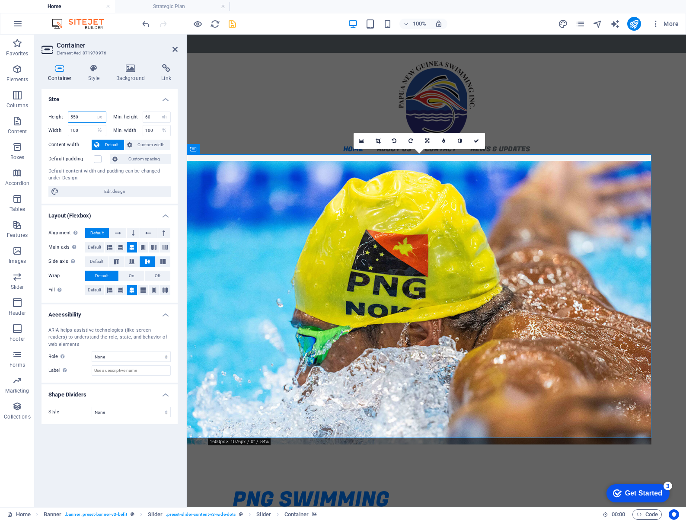
click at [70, 115] on input "550" at bounding box center [87, 117] width 38 height 10
type input "400"
click at [148, 116] on input "60" at bounding box center [157, 117] width 28 height 10
drag, startPoint x: 84, startPoint y: 117, endPoint x: 63, endPoint y: 116, distance: 21.6
click at [63, 116] on div "Height 400 Default px rem % vh vw" at bounding box center [77, 116] width 58 height 11
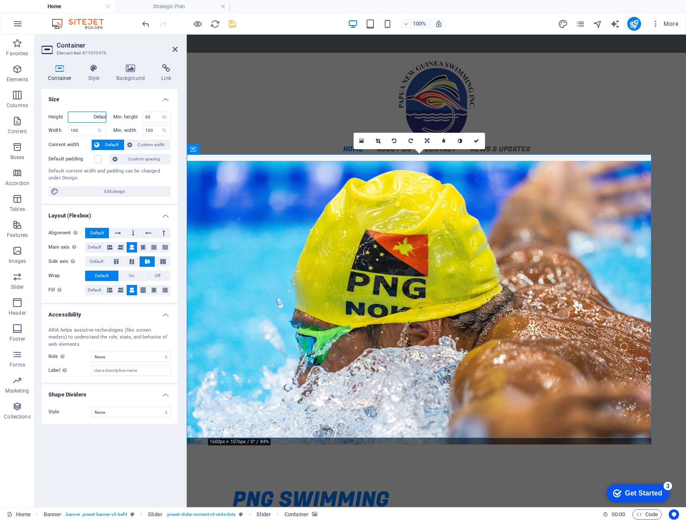
select select "DISABLED_OPTION_VALUE"
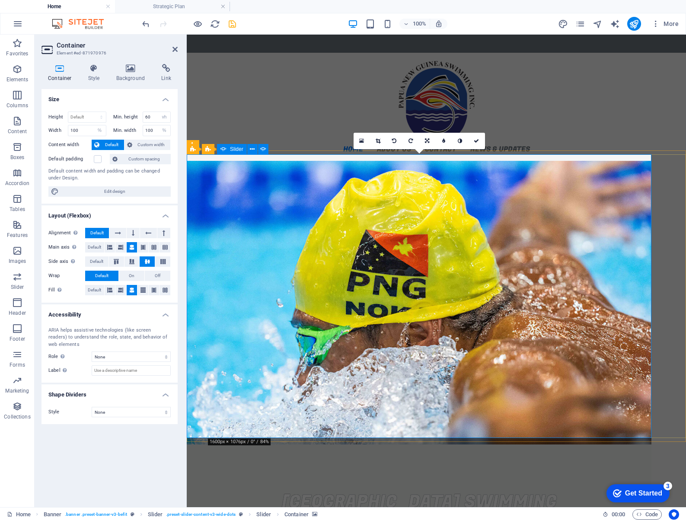
click at [674, 214] on div "[GEOGRAPHIC_DATA] Swimming Swim for life swim for all Learn more Join a Club" at bounding box center [436, 302] width 499 height 283
select select "ms"
select select "s"
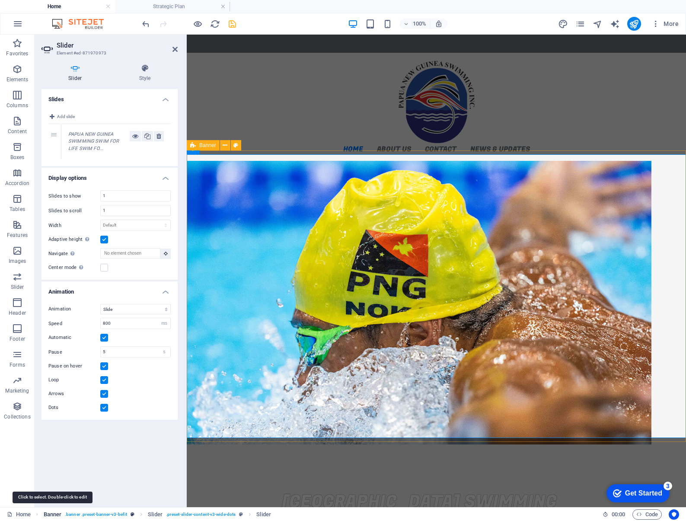
click at [51, 514] on span "Banner" at bounding box center [53, 514] width 18 height 10
select select "px"
select select "%"
select select "px"
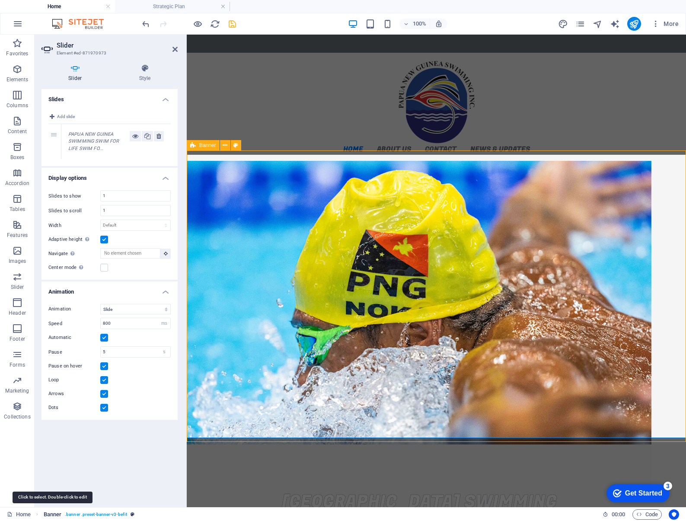
select select "%"
select select "banner"
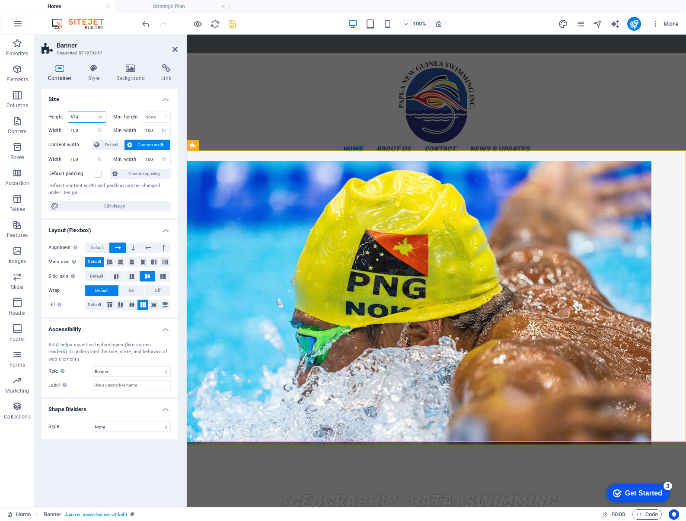
drag, startPoint x: 81, startPoint y: 116, endPoint x: 69, endPoint y: 116, distance: 12.5
click at [69, 116] on input "674" at bounding box center [87, 117] width 38 height 10
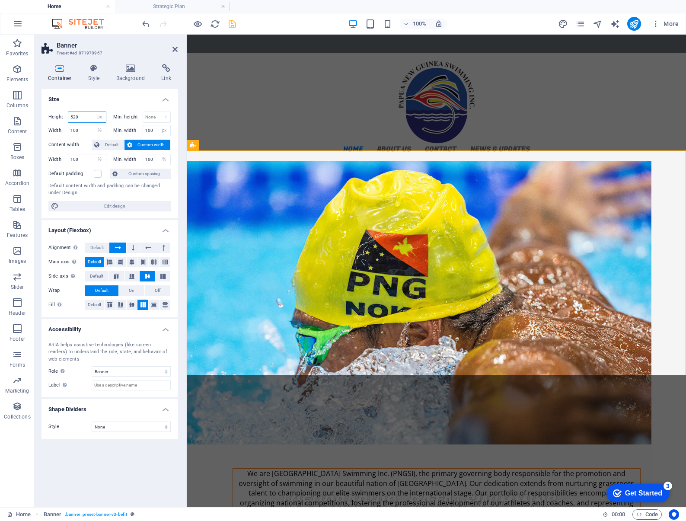
type input "520"
click at [245, 201] on figure "1/1" at bounding box center [419, 302] width 465 height 283
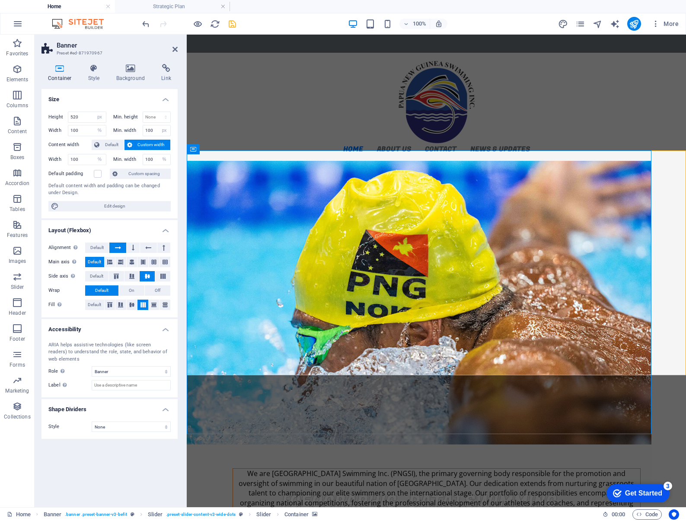
click at [245, 201] on figure "1/1" at bounding box center [419, 302] width 465 height 283
select select "vh"
select select "%"
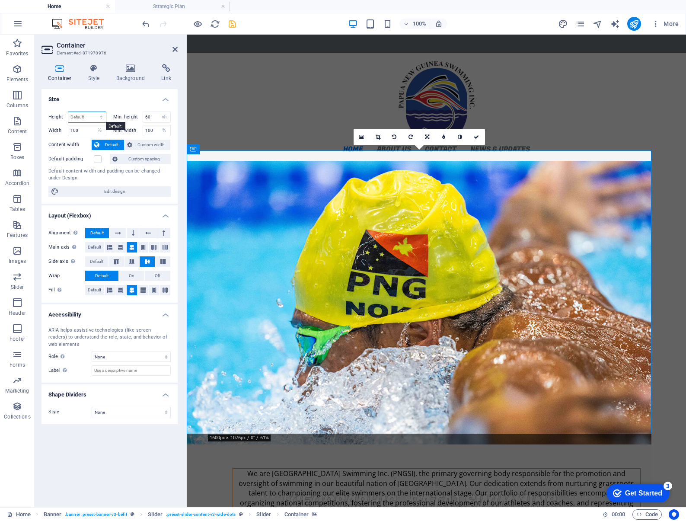
select select "px"
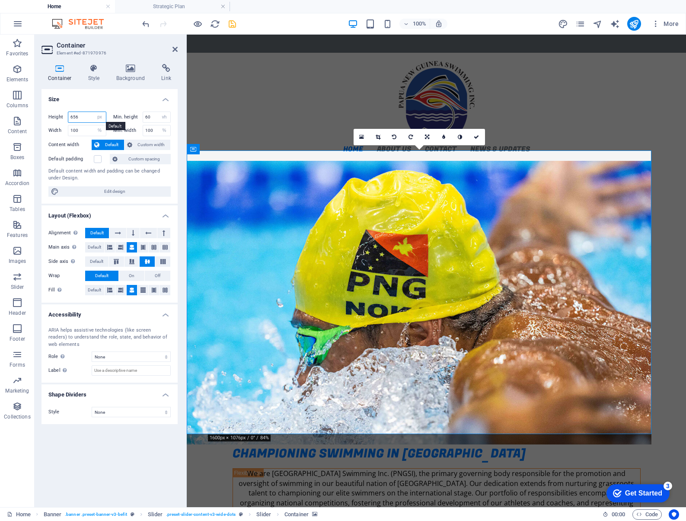
click at [80, 119] on input "656" at bounding box center [87, 117] width 38 height 10
type input "6"
type input "520"
click at [150, 118] on input "60" at bounding box center [157, 117] width 28 height 10
click at [81, 132] on input "100" at bounding box center [87, 130] width 38 height 10
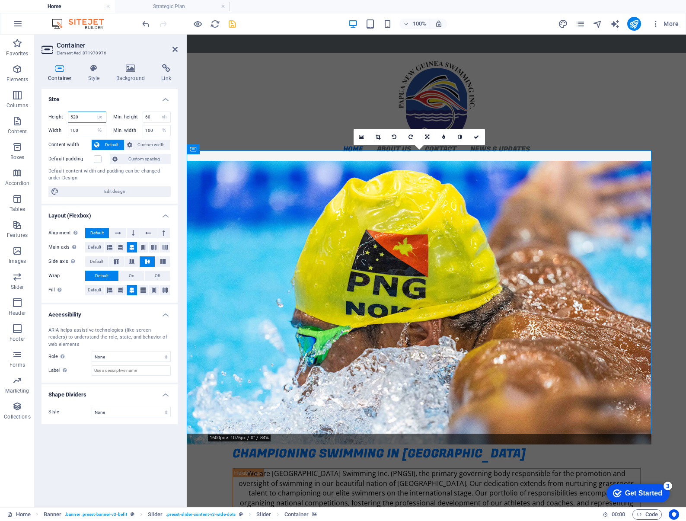
click at [81, 118] on input "520" at bounding box center [87, 117] width 38 height 10
click at [65, 115] on div "Height 520 Default px rem % vh vw" at bounding box center [77, 116] width 58 height 11
select select "DISABLED_OPTION_VALUE"
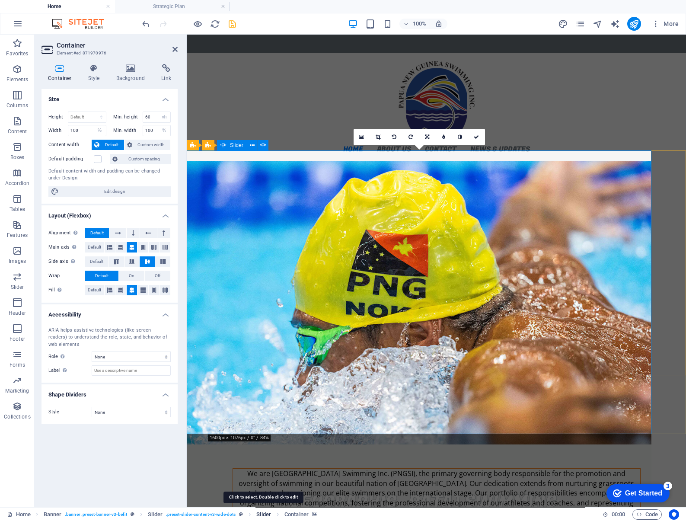
click at [260, 514] on span "Slider" at bounding box center [263, 514] width 15 height 10
select select "ms"
select select "s"
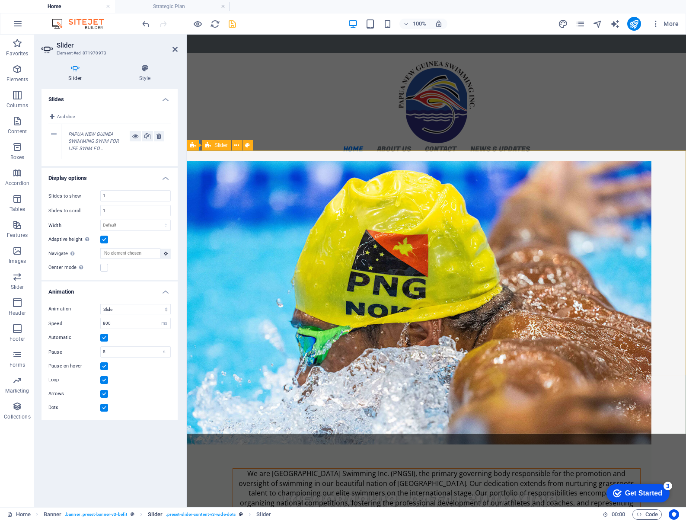
click at [223, 515] on span ". preset-slider-content-v3-wide-dots" at bounding box center [201, 514] width 70 height 10
select select "%"
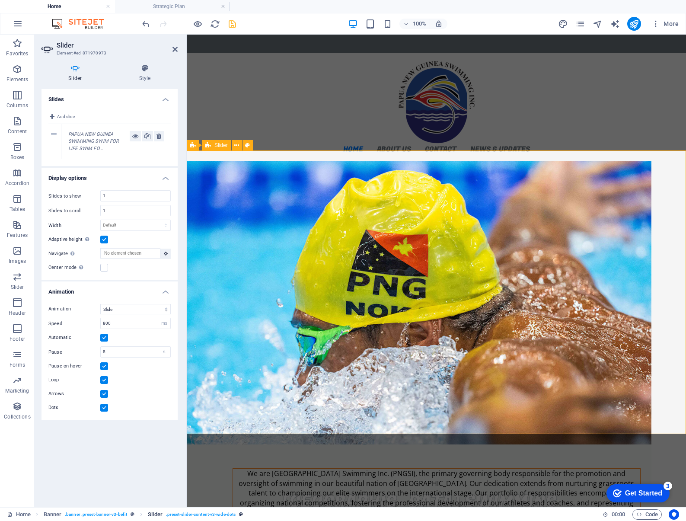
select select "%"
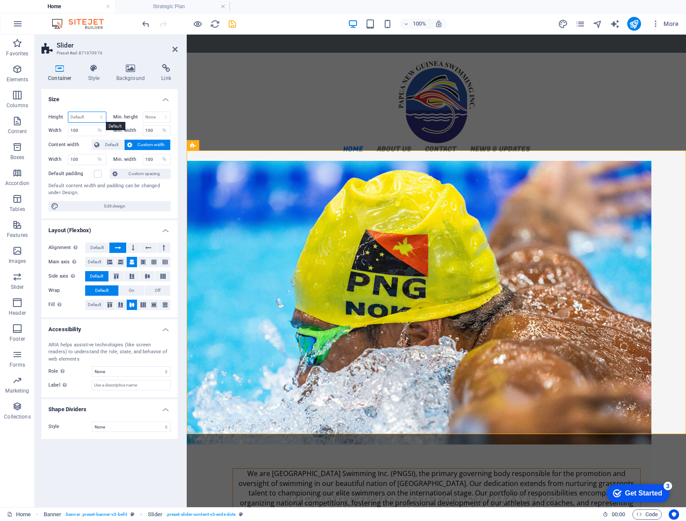
select select "px"
click at [80, 117] on input "656" at bounding box center [87, 117] width 38 height 10
type input "6"
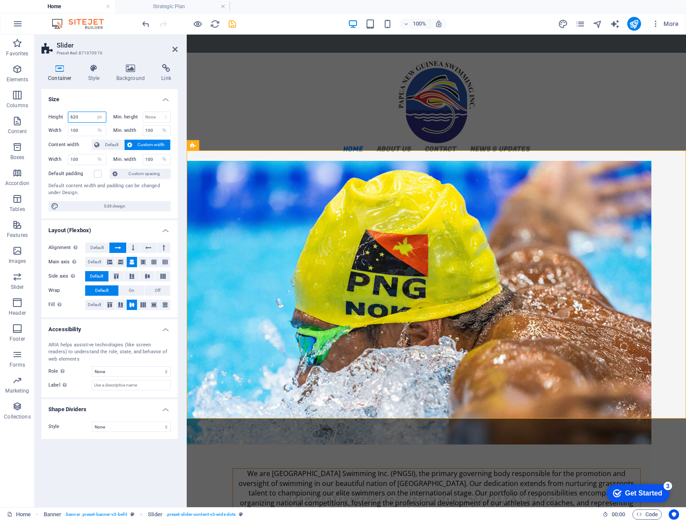
type input "620"
click at [248, 239] on figure "1/1" at bounding box center [419, 302] width 465 height 283
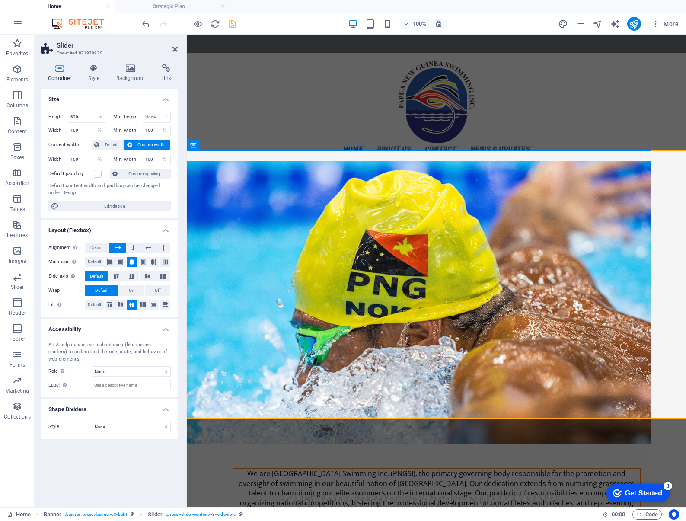
click at [248, 240] on figure "1/1" at bounding box center [419, 302] width 465 height 283
select select "vh"
select select "%"
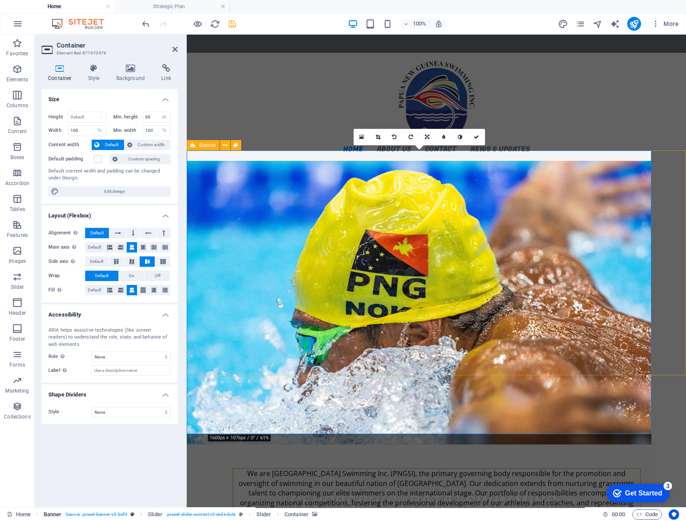
click at [105, 516] on span ". banner .preset-banner-v3-befit" at bounding box center [96, 514] width 62 height 10
select select "px"
select select "%"
select select "px"
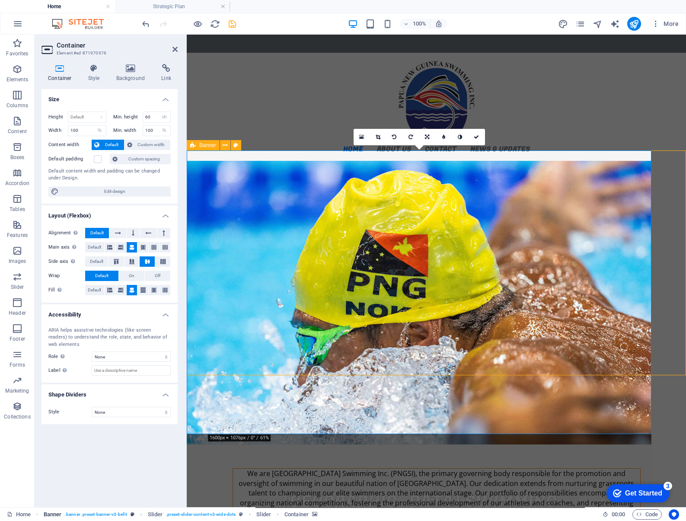
select select "%"
select select "banner"
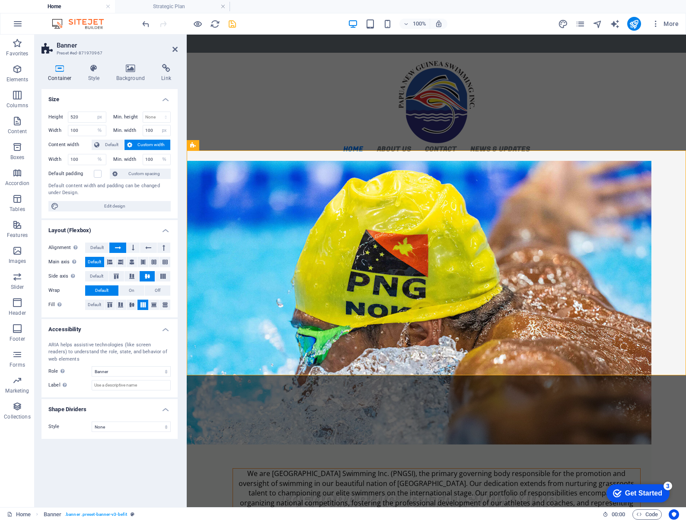
click at [242, 168] on figure "1/1" at bounding box center [419, 302] width 465 height 283
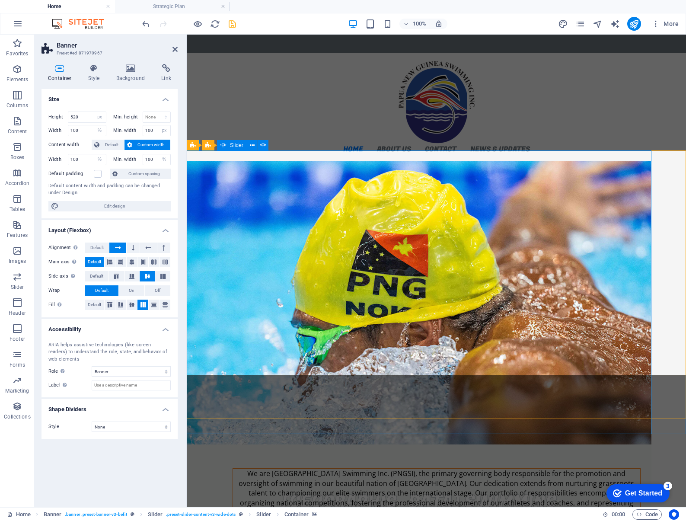
drag, startPoint x: 677, startPoint y: 215, endPoint x: 669, endPoint y: 216, distance: 7.9
click at [677, 215] on div "[GEOGRAPHIC_DATA] Swimming Swim for life swim for all Learn more Join a Club" at bounding box center [436, 302] width 499 height 283
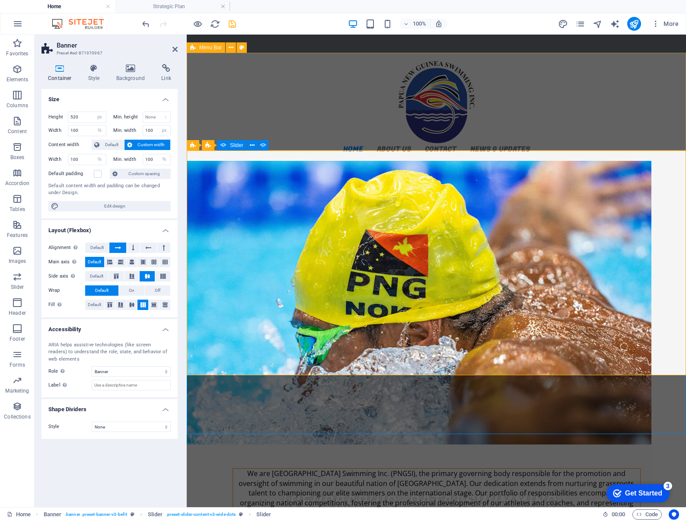
click at [451, 111] on div "Home About us PNGSI Executive Strategic Plan Resources Our Clubs Contact News &…" at bounding box center [436, 107] width 499 height 108
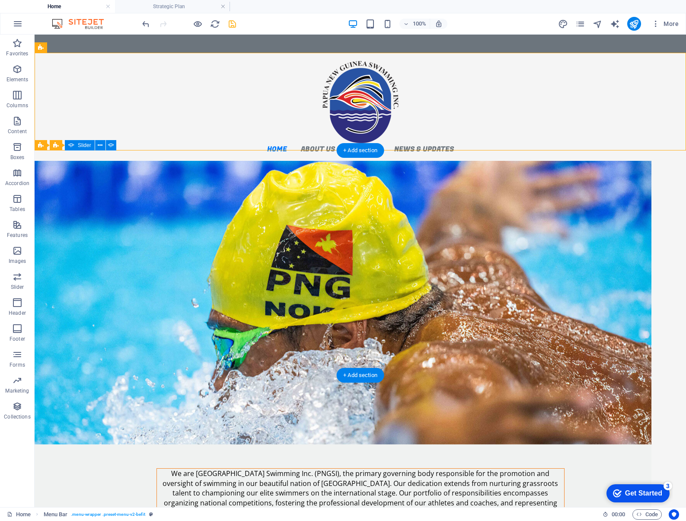
click at [367, 202] on figure "1/1" at bounding box center [343, 302] width 617 height 283
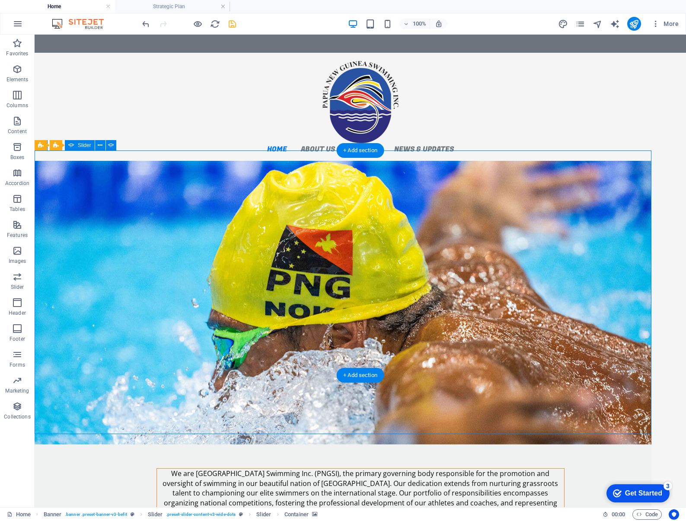
click at [367, 201] on figure "1/1" at bounding box center [343, 302] width 617 height 283
select select "vh"
select select "%"
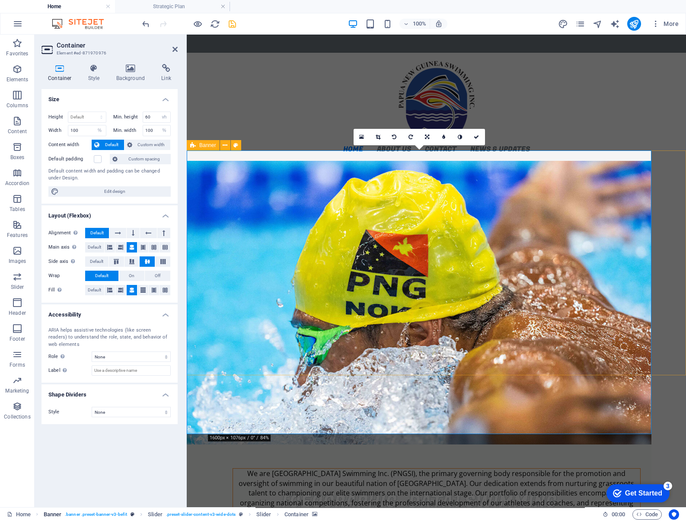
click at [122, 513] on span ". banner .preset-banner-v3-befit" at bounding box center [96, 514] width 62 height 10
select select "px"
select select "%"
select select "px"
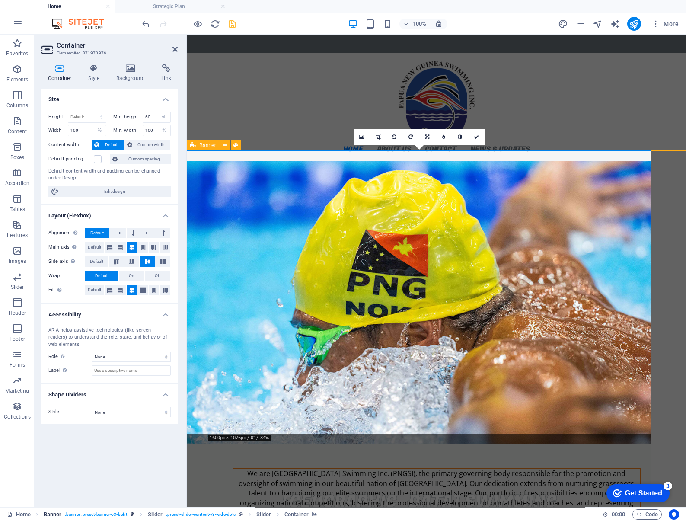
select select "%"
select select "banner"
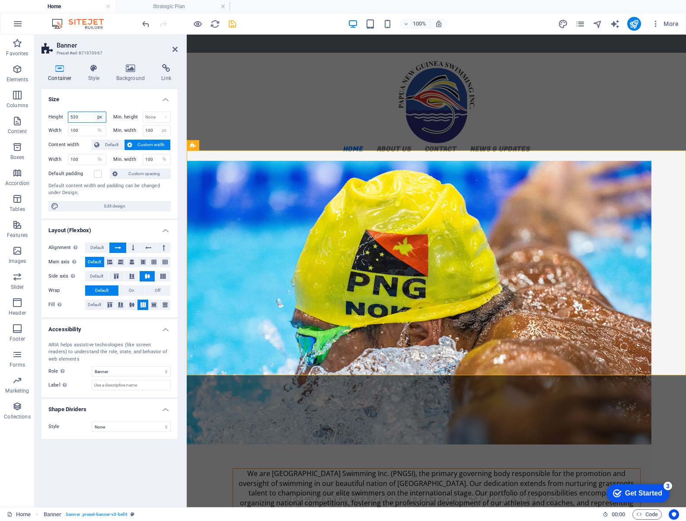
select select "default"
select select "DISABLED_OPTION_VALUE"
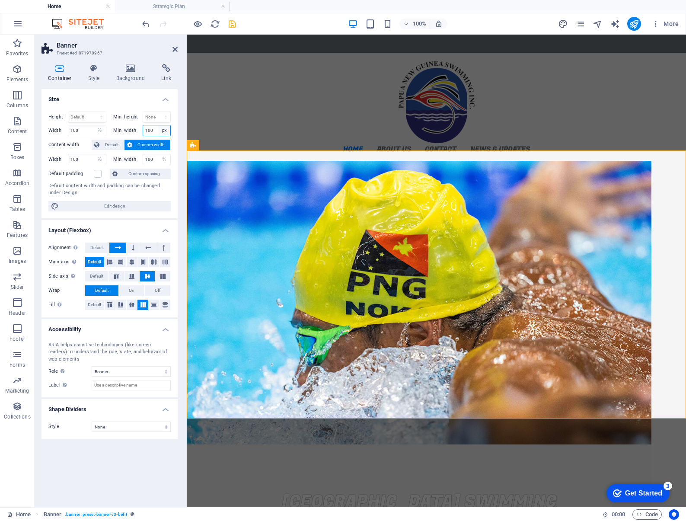
select select "%"
click at [153, 131] on input "100" at bounding box center [157, 130] width 28 height 10
click at [93, 130] on input "100" at bounding box center [87, 130] width 38 height 10
click at [248, 364] on figure "1/1" at bounding box center [419, 302] width 465 height 283
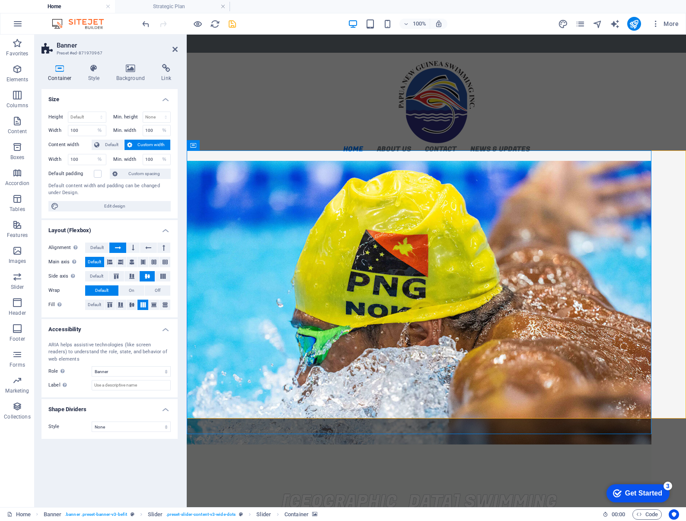
click at [248, 364] on figure "1/1" at bounding box center [419, 302] width 465 height 283
select select "vh"
select select "%"
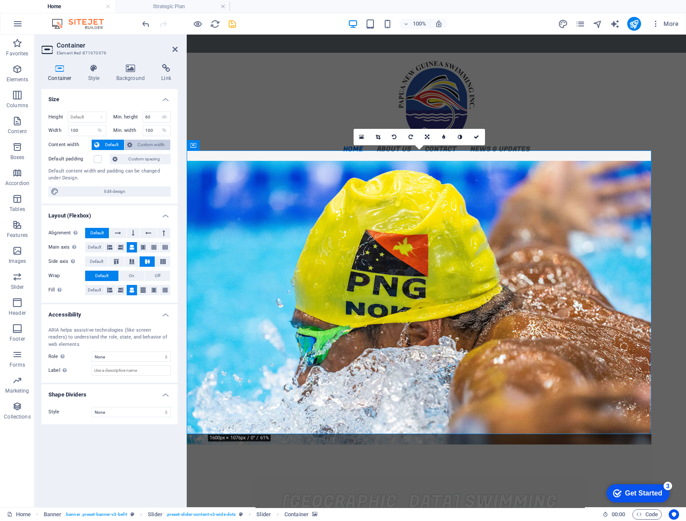
click at [140, 144] on span "Custom width" at bounding box center [151, 145] width 33 height 10
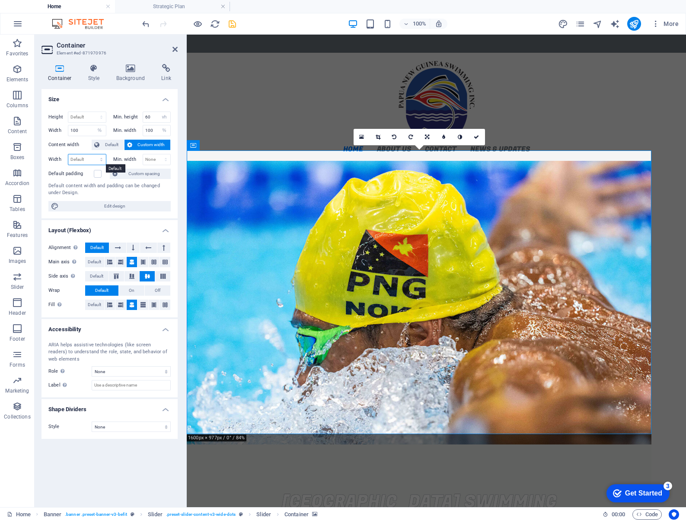
select select "%"
type input "100"
click at [86, 162] on input "100" at bounding box center [87, 159] width 38 height 10
select select "%"
type input "100"
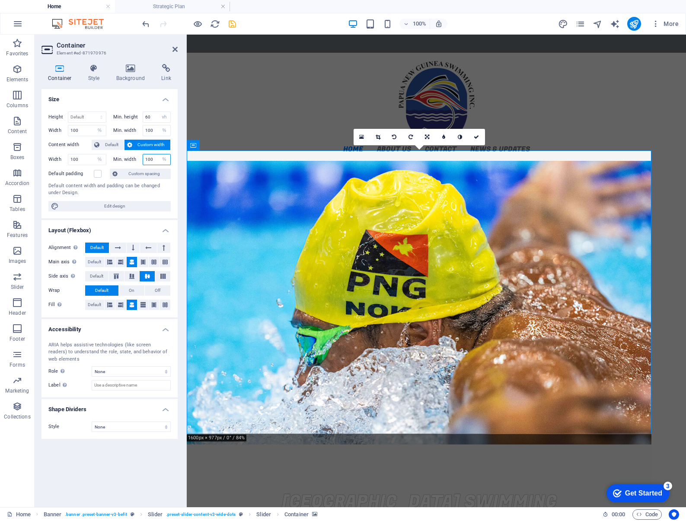
click at [150, 161] on input "100" at bounding box center [157, 159] width 28 height 10
click at [80, 171] on label "Default padding" at bounding box center [70, 174] width 45 height 10
click at [0, 0] on input "Default padding" at bounding box center [0, 0] width 0 height 0
click at [172, 51] on icon at bounding box center [174, 49] width 5 height 7
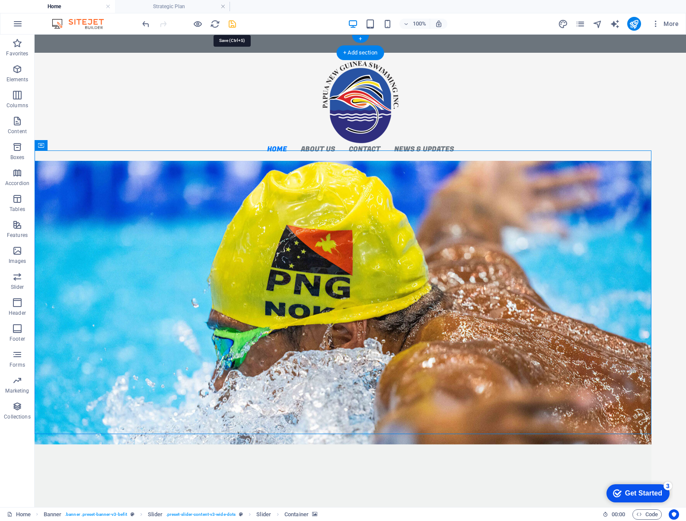
click at [234, 23] on icon "save" at bounding box center [232, 24] width 10 height 10
